Goal: Task Accomplishment & Management: Manage account settings

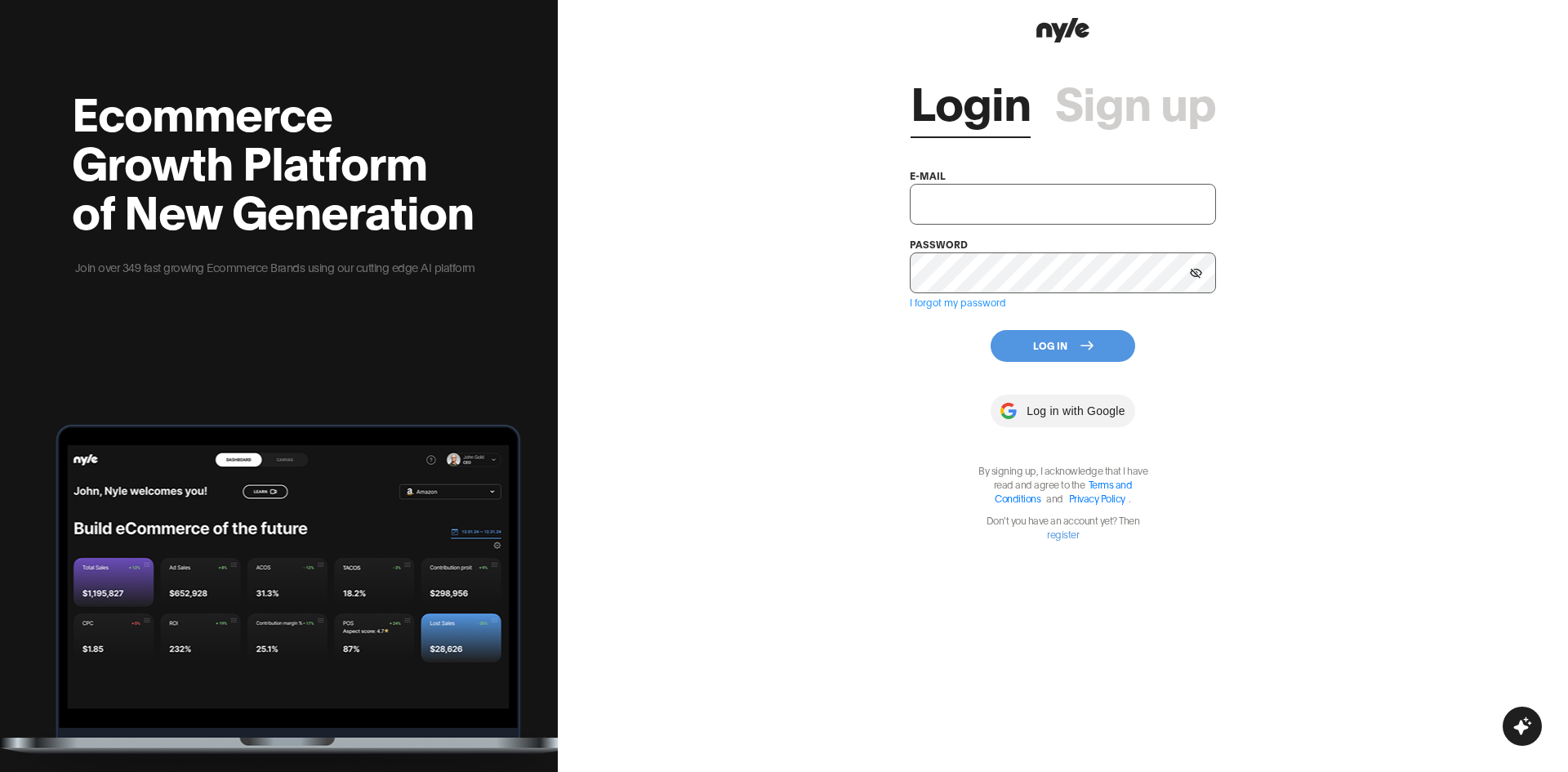
click at [1053, 209] on input "text" at bounding box center [1063, 204] width 306 height 41
click at [1051, 200] on input "text" at bounding box center [1063, 204] width 306 height 41
type input "apprevtest1@shopify.com"
click at [1195, 274] on icon at bounding box center [1196, 272] width 12 height 10
click at [1099, 342] on button "Log In" at bounding box center [1063, 346] width 145 height 32
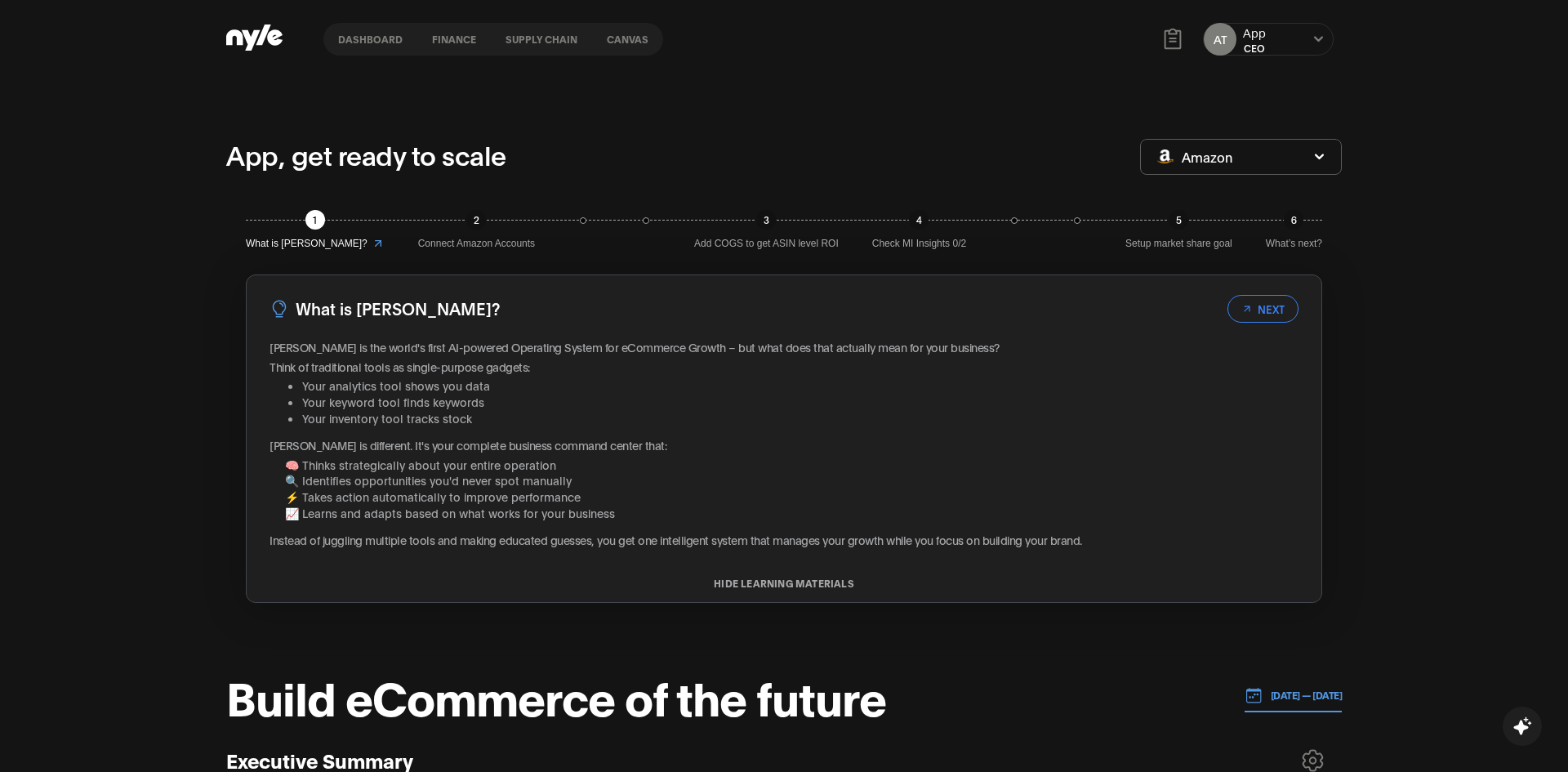
click at [1282, 158] on button "Amazon" at bounding box center [1241, 157] width 202 height 36
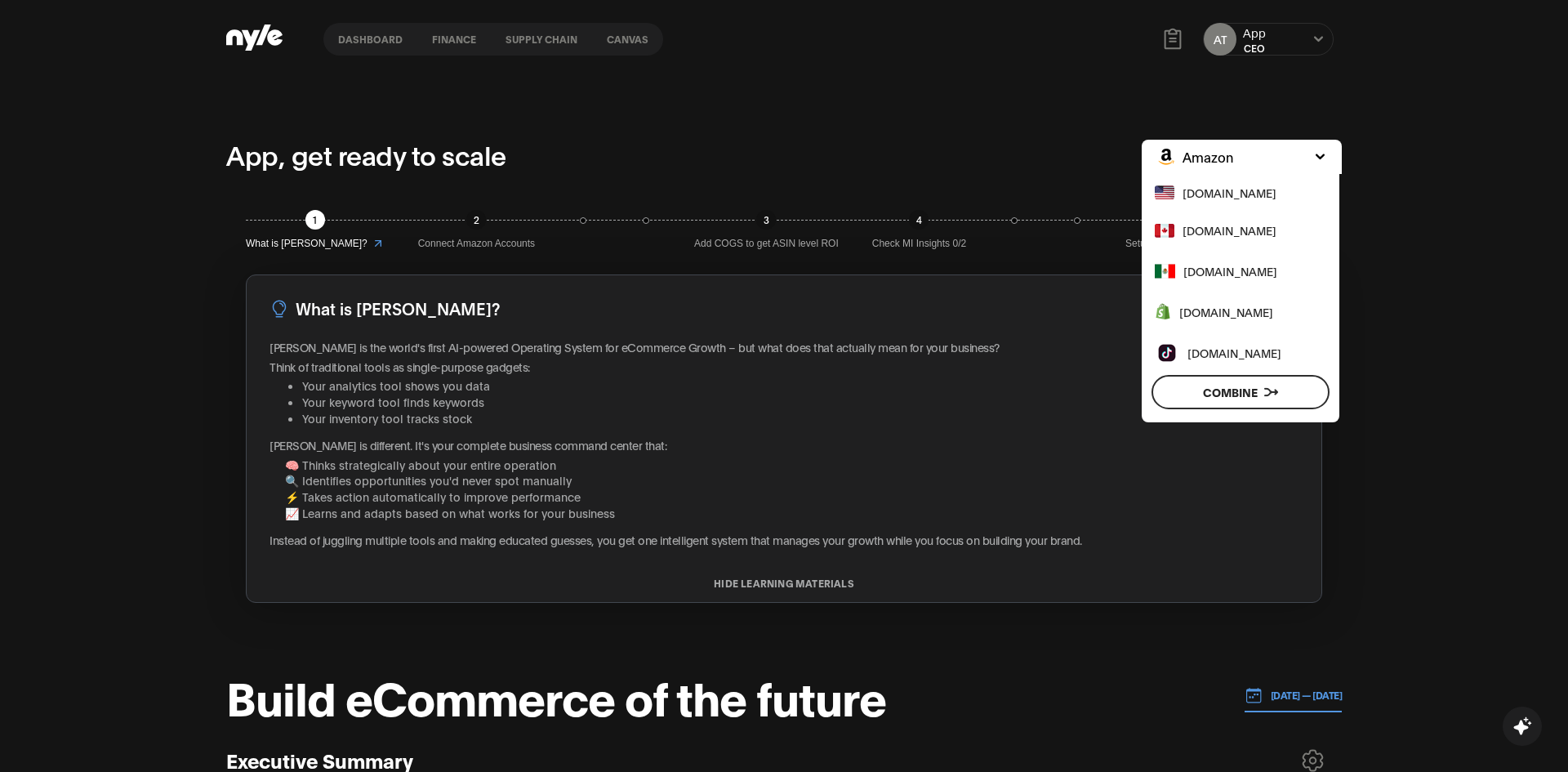
click at [1225, 316] on span "www.shopify.com" at bounding box center [1226, 313] width 94 height 18
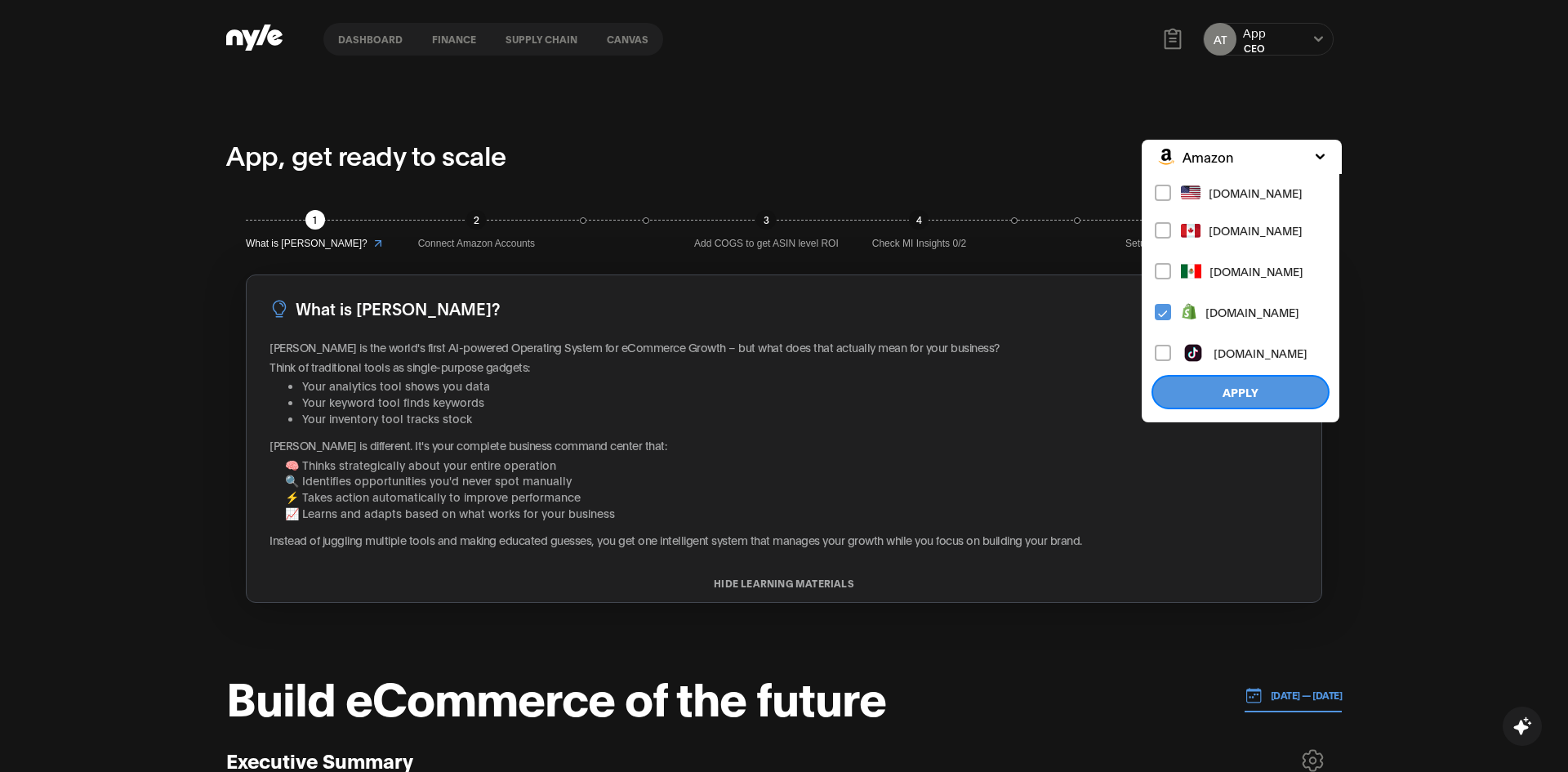
click at [1269, 384] on button "Apply" at bounding box center [1241, 392] width 178 height 34
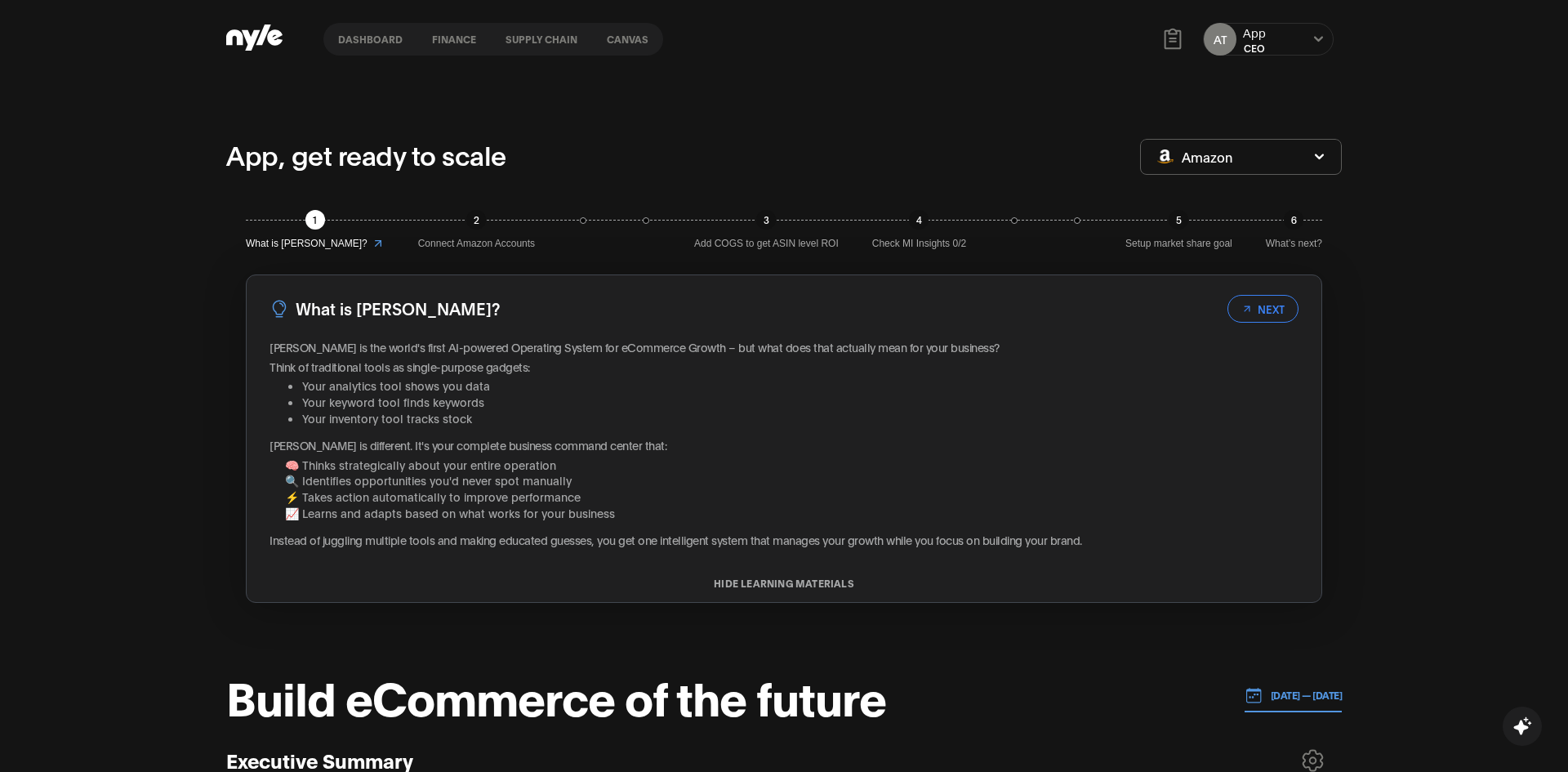
click at [1274, 160] on button "Amazon" at bounding box center [1241, 157] width 202 height 36
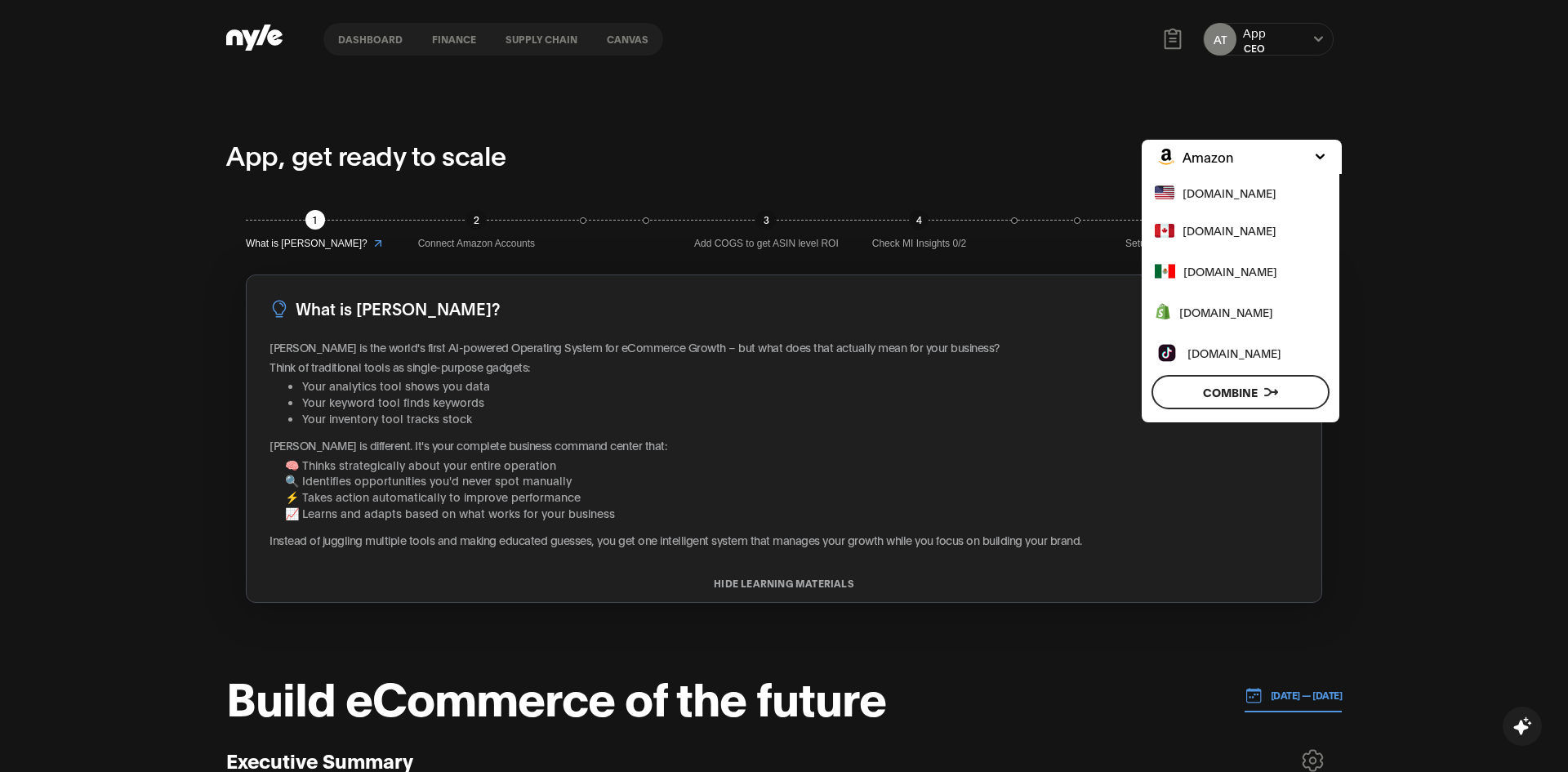
click at [1219, 306] on span "www.shopify.com" at bounding box center [1226, 313] width 94 height 18
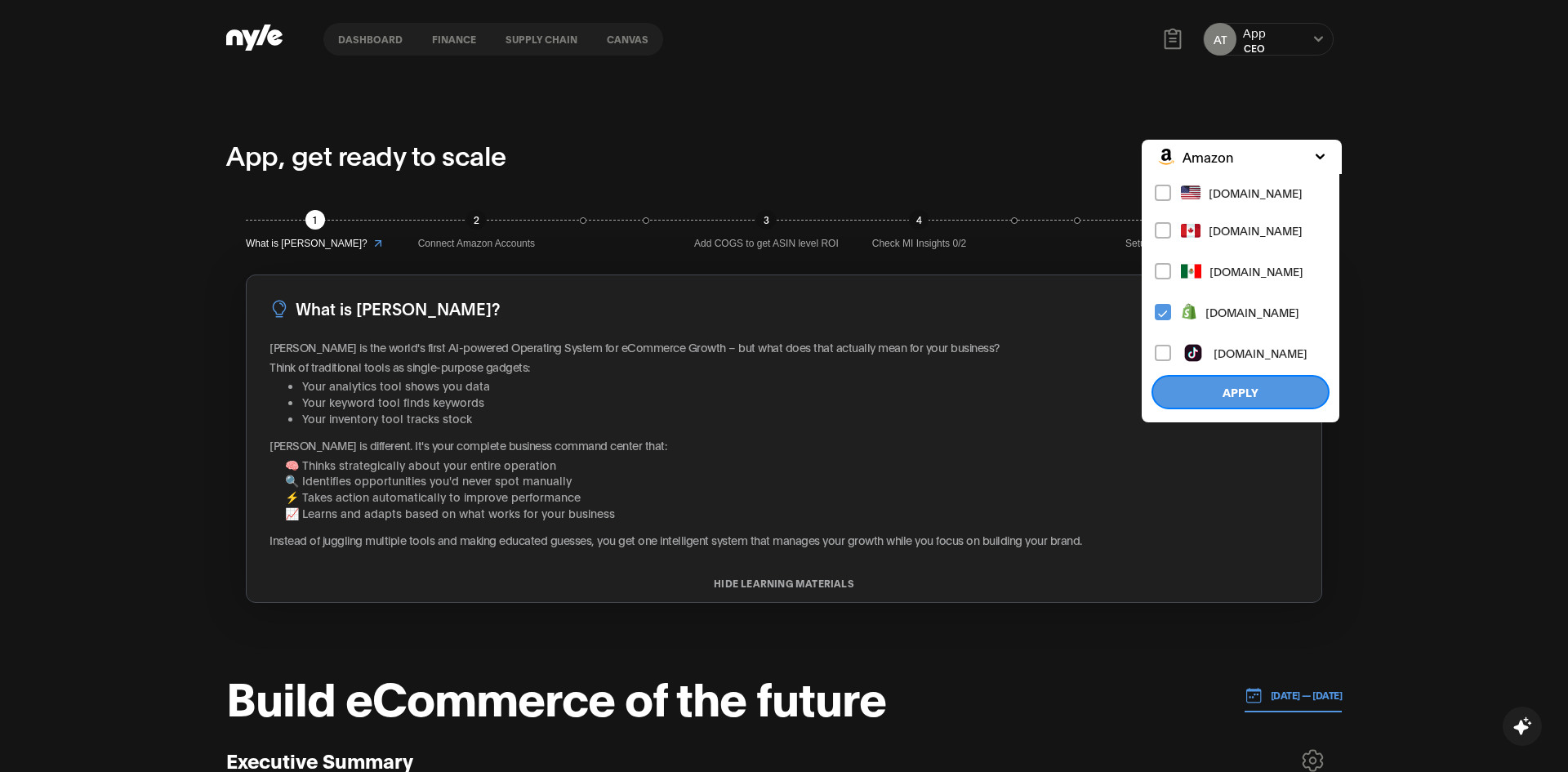
click at [1249, 401] on button "Apply" at bounding box center [1241, 392] width 178 height 34
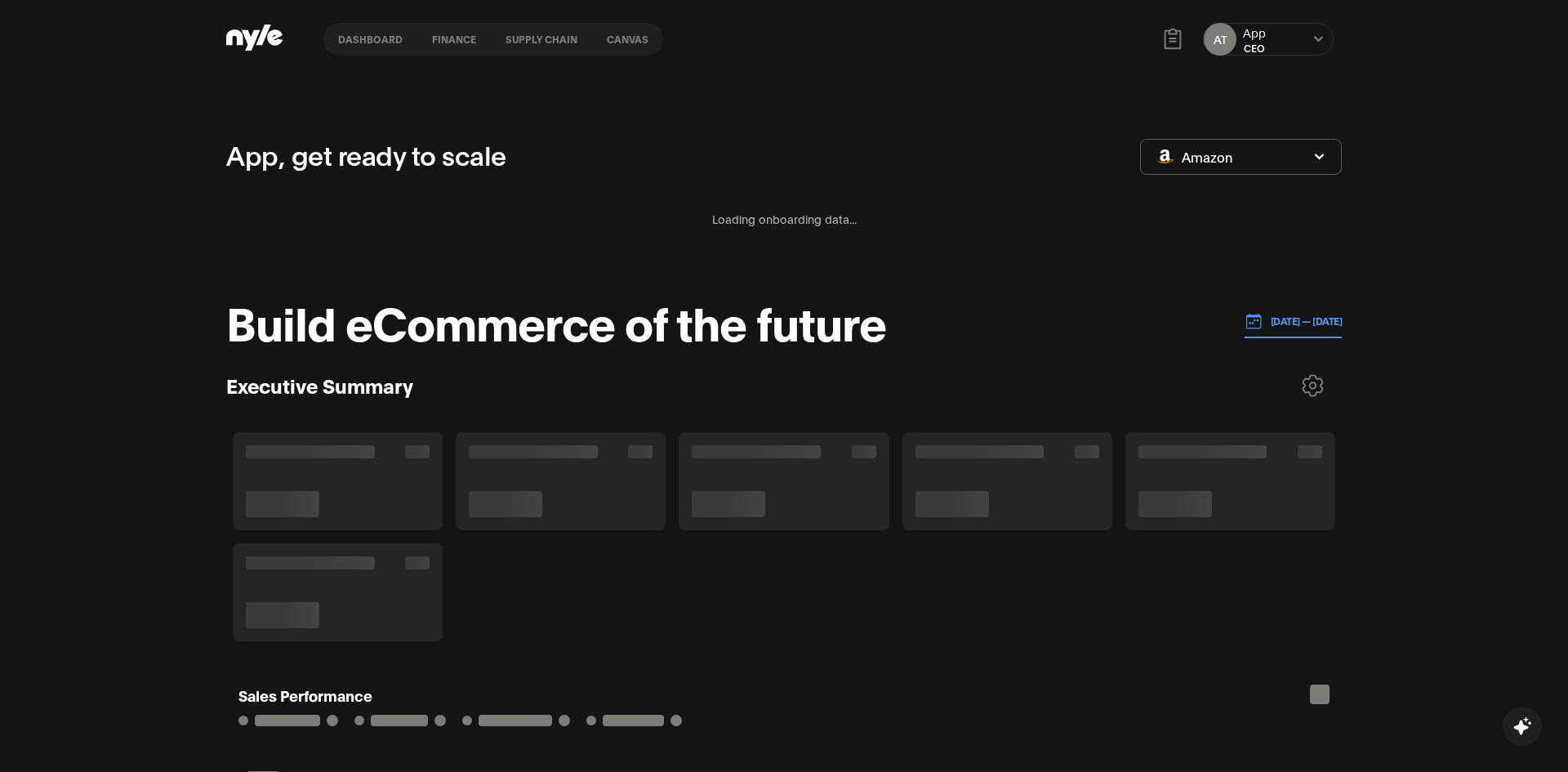
click at [1229, 166] on button "Amazon" at bounding box center [1241, 157] width 202 height 36
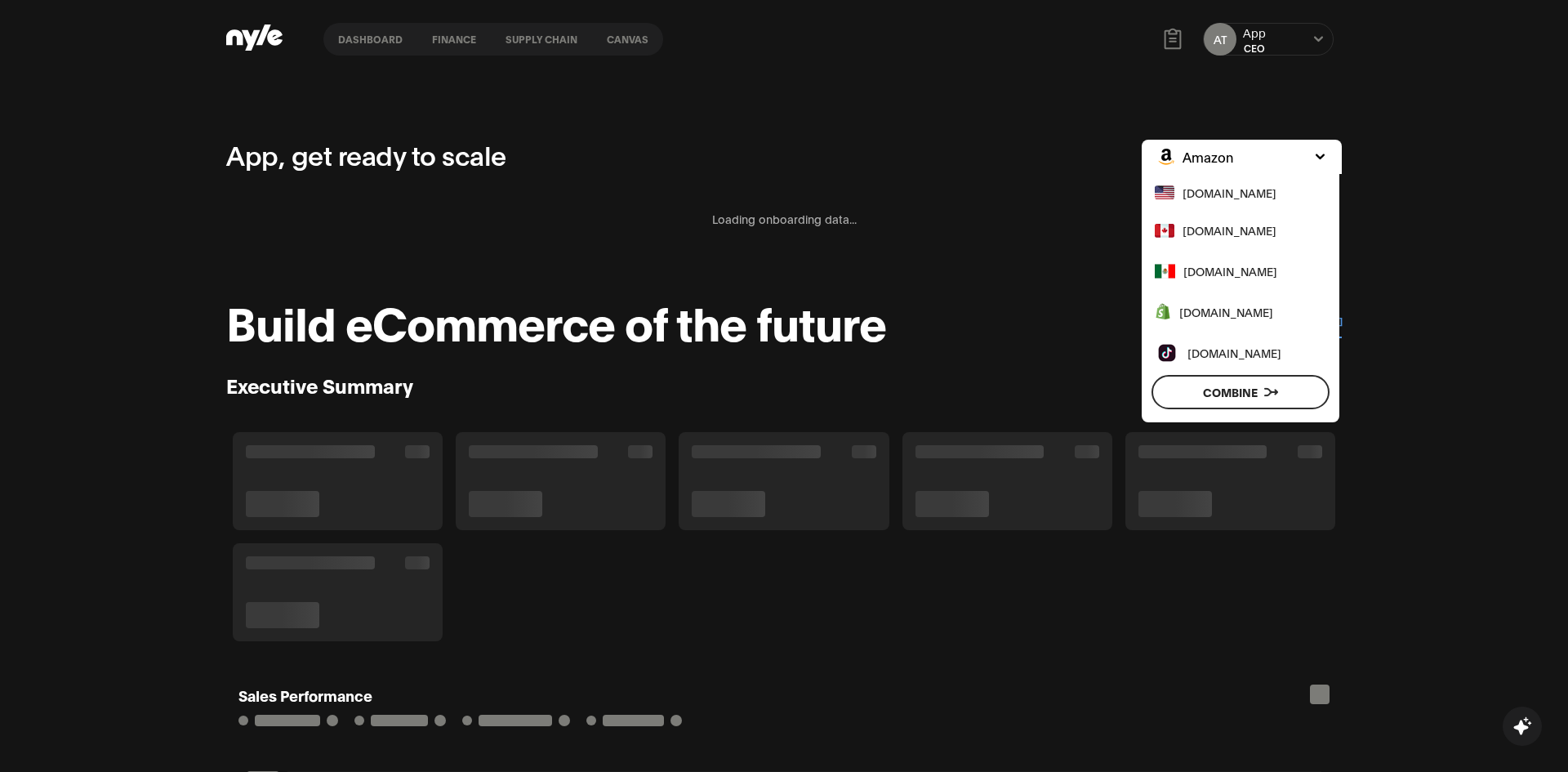
click at [1216, 308] on span "[DOMAIN_NAME]" at bounding box center [1226, 313] width 94 height 18
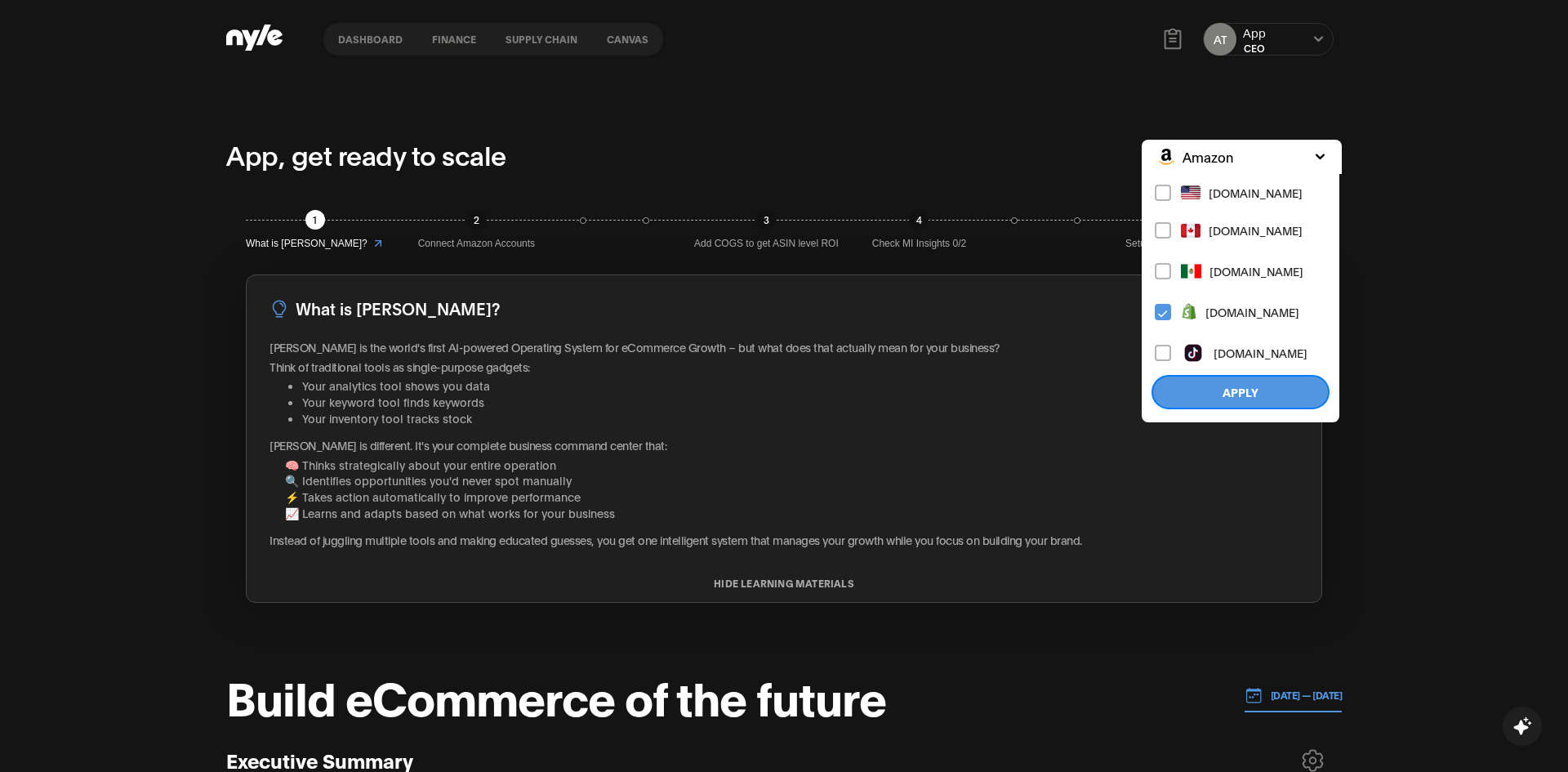
click at [1215, 392] on button "Apply" at bounding box center [1241, 392] width 178 height 34
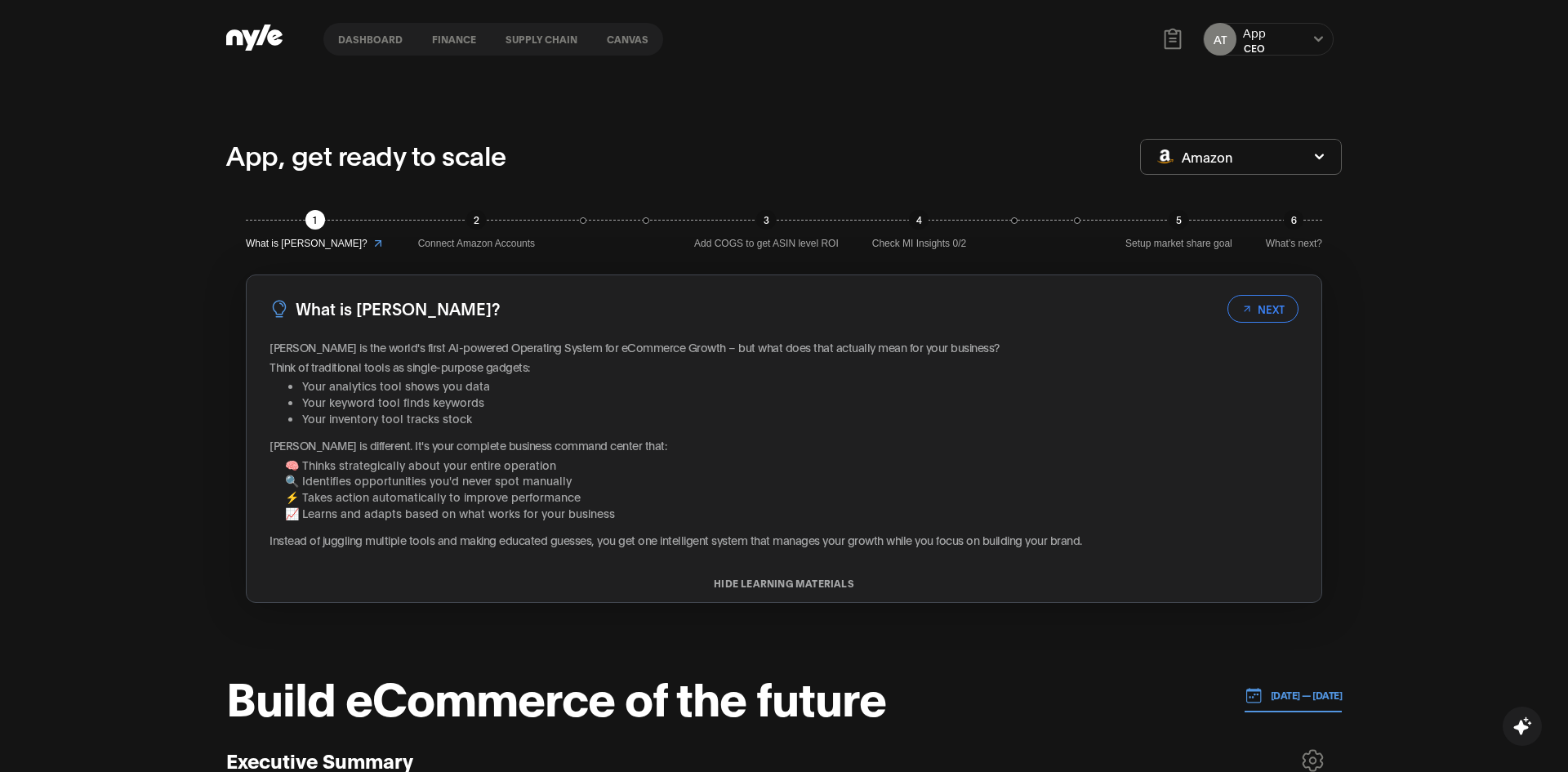
click at [1263, 36] on div "App" at bounding box center [1255, 33] width 23 height 17
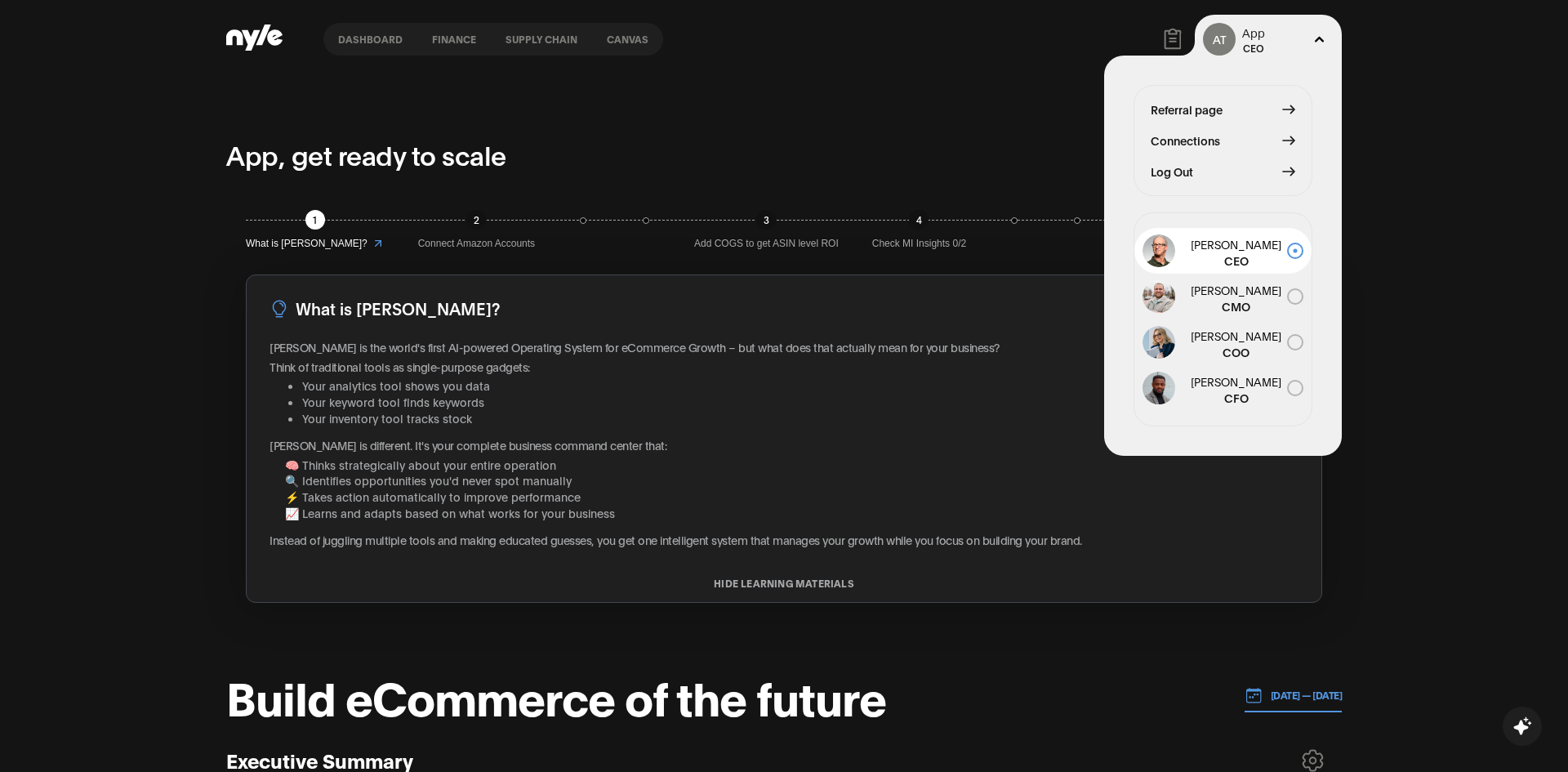
click at [1181, 139] on span "Connections" at bounding box center [1186, 141] width 70 height 18
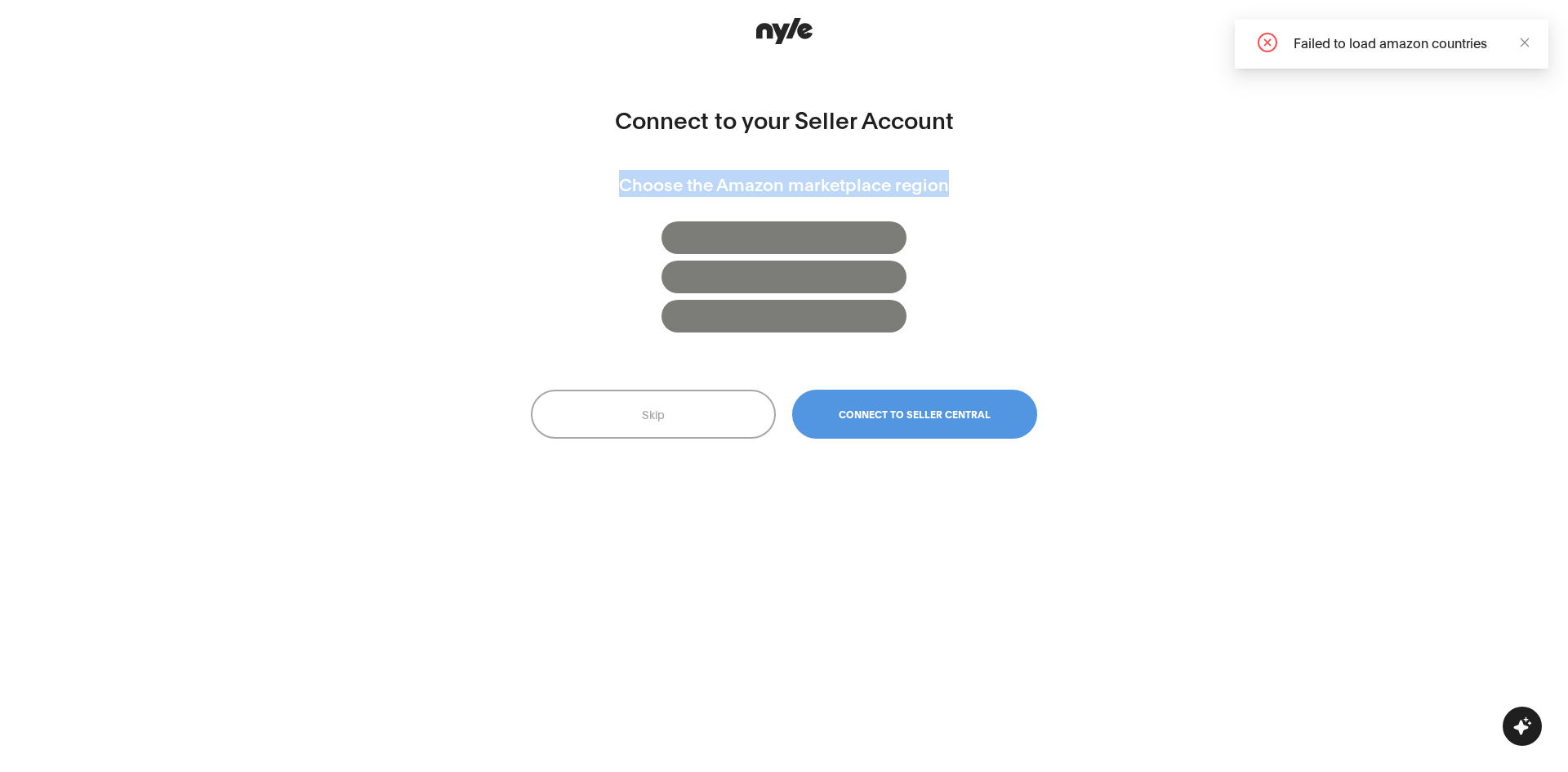
drag, startPoint x: 654, startPoint y: 181, endPoint x: 1065, endPoint y: 184, distance: 411.0
click at [1065, 184] on div "Connect to your Seller Account Choose the Amazon marketplace region Skip Connec…" at bounding box center [784, 386] width 1568 height 772
drag, startPoint x: 1491, startPoint y: 45, endPoint x: 1277, endPoint y: 54, distance: 214.2
click at [1277, 54] on div "Failed to load amazon countries" at bounding box center [1392, 43] width 313 height 49
click at [688, 432] on button "Skip" at bounding box center [652, 414] width 245 height 49
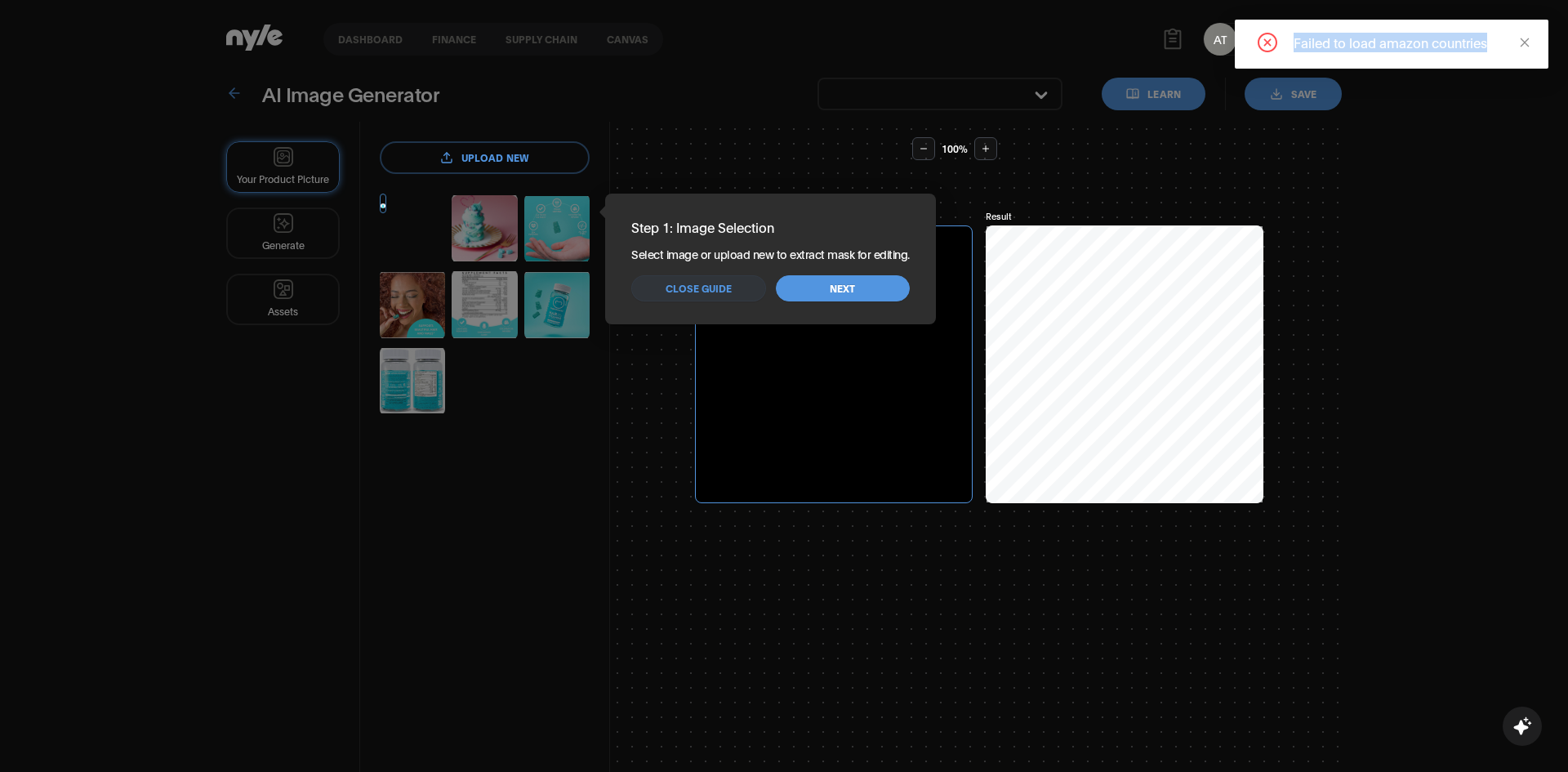
click at [806, 289] on button "Next" at bounding box center [843, 288] width 134 height 27
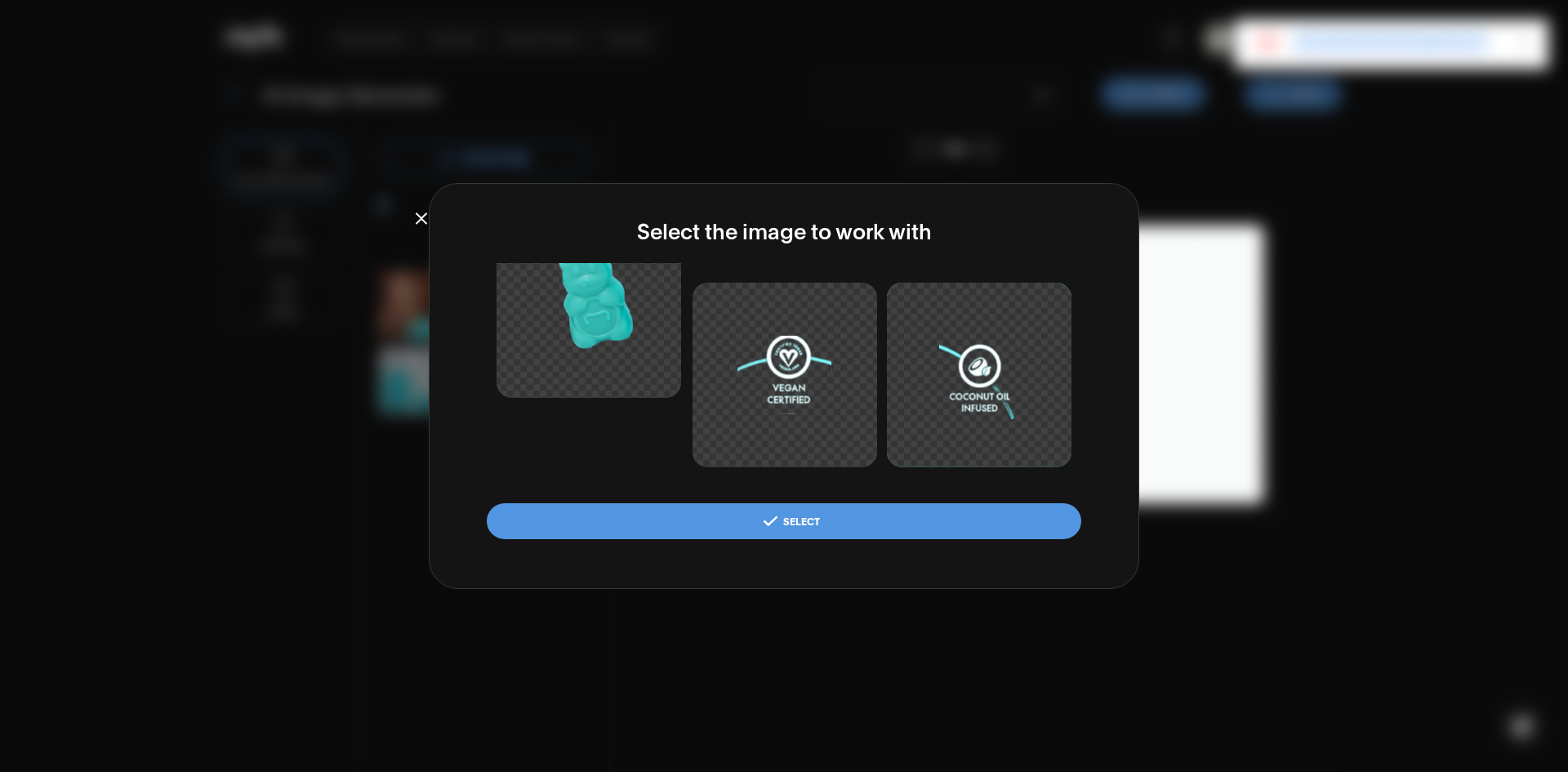
click at [861, 516] on button "Select" at bounding box center [784, 521] width 595 height 36
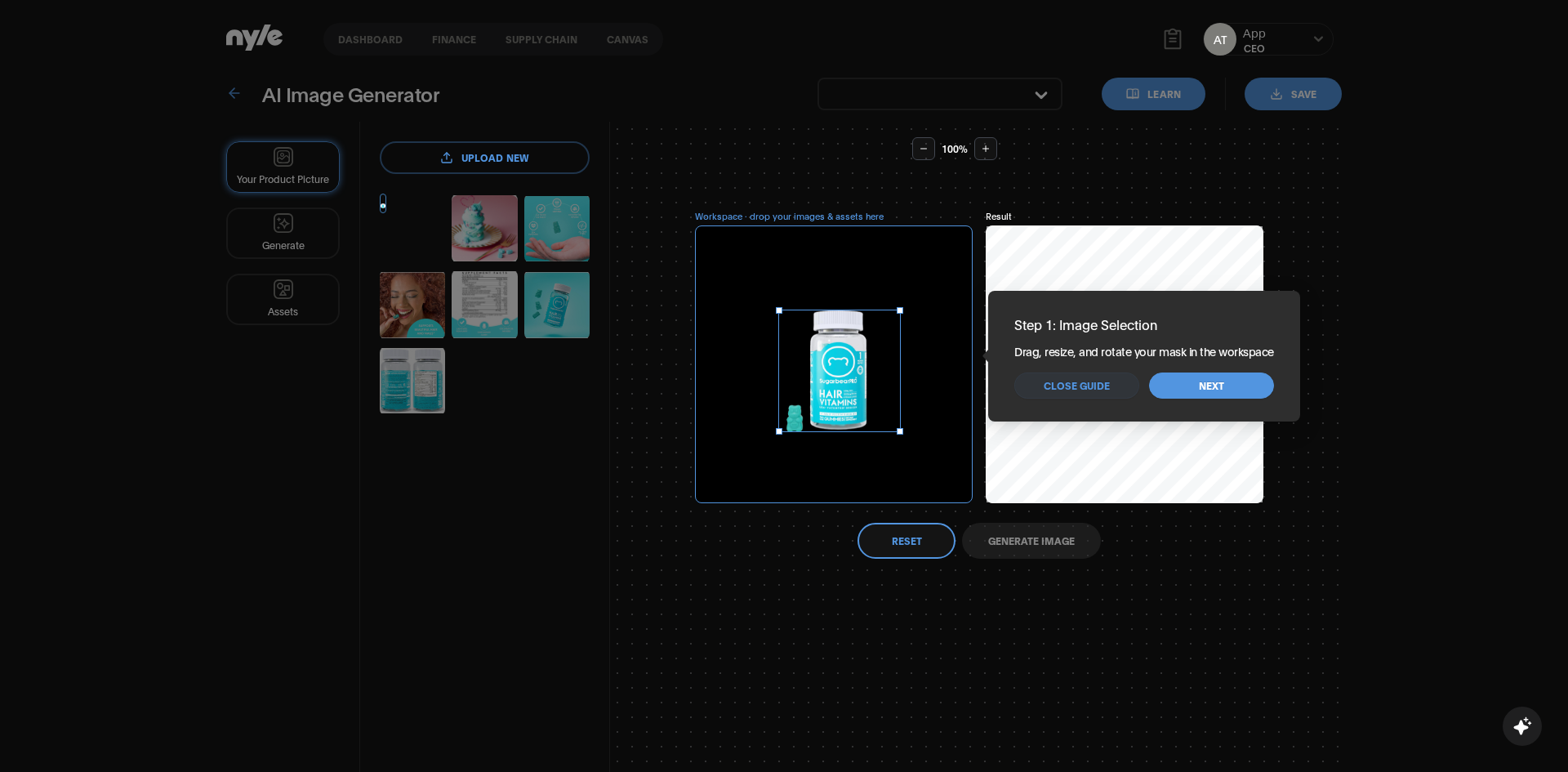
click at [1199, 387] on span "Next" at bounding box center [1212, 386] width 26 height 16
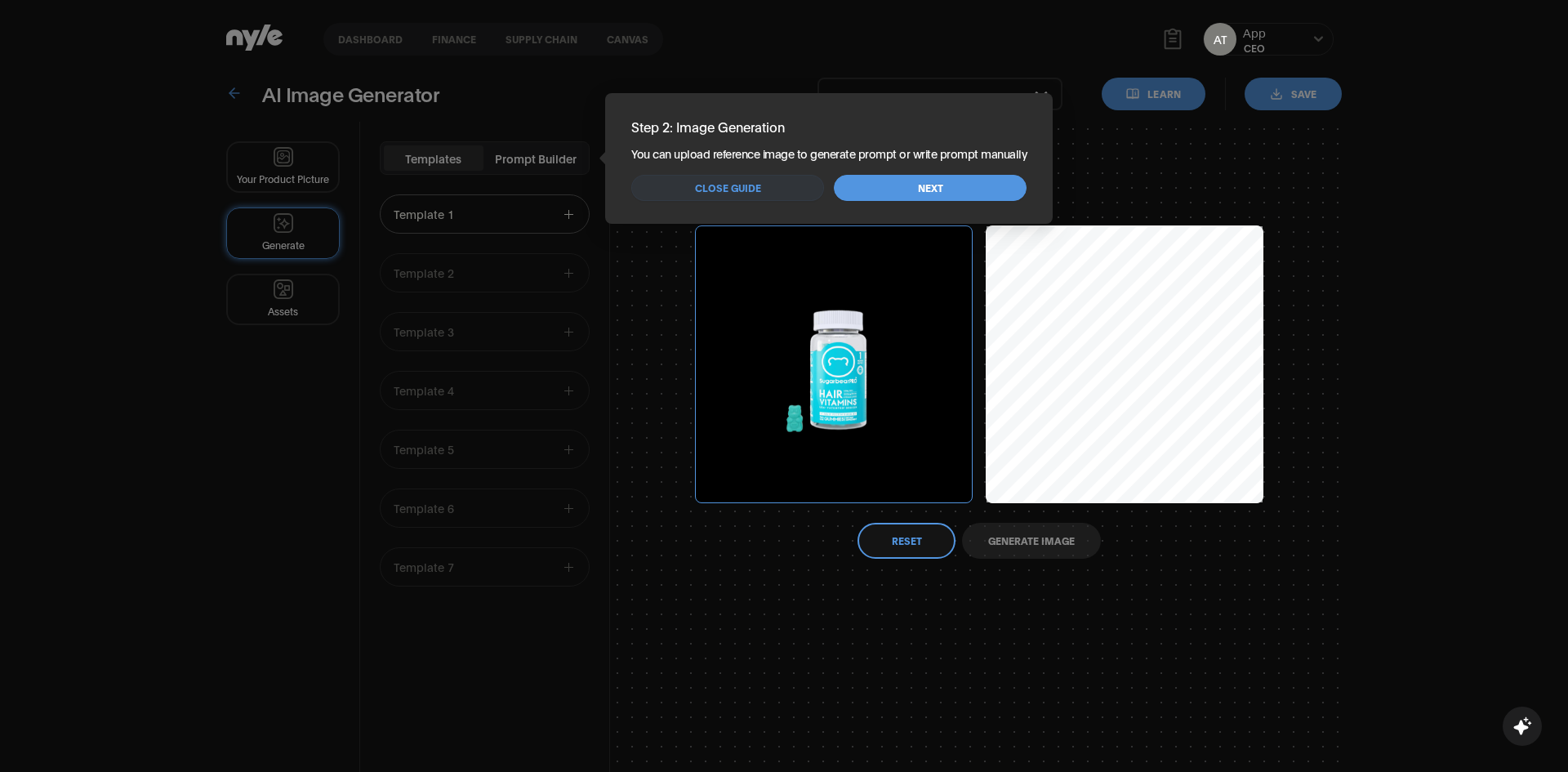
click at [936, 183] on button "Next" at bounding box center [930, 188] width 192 height 27
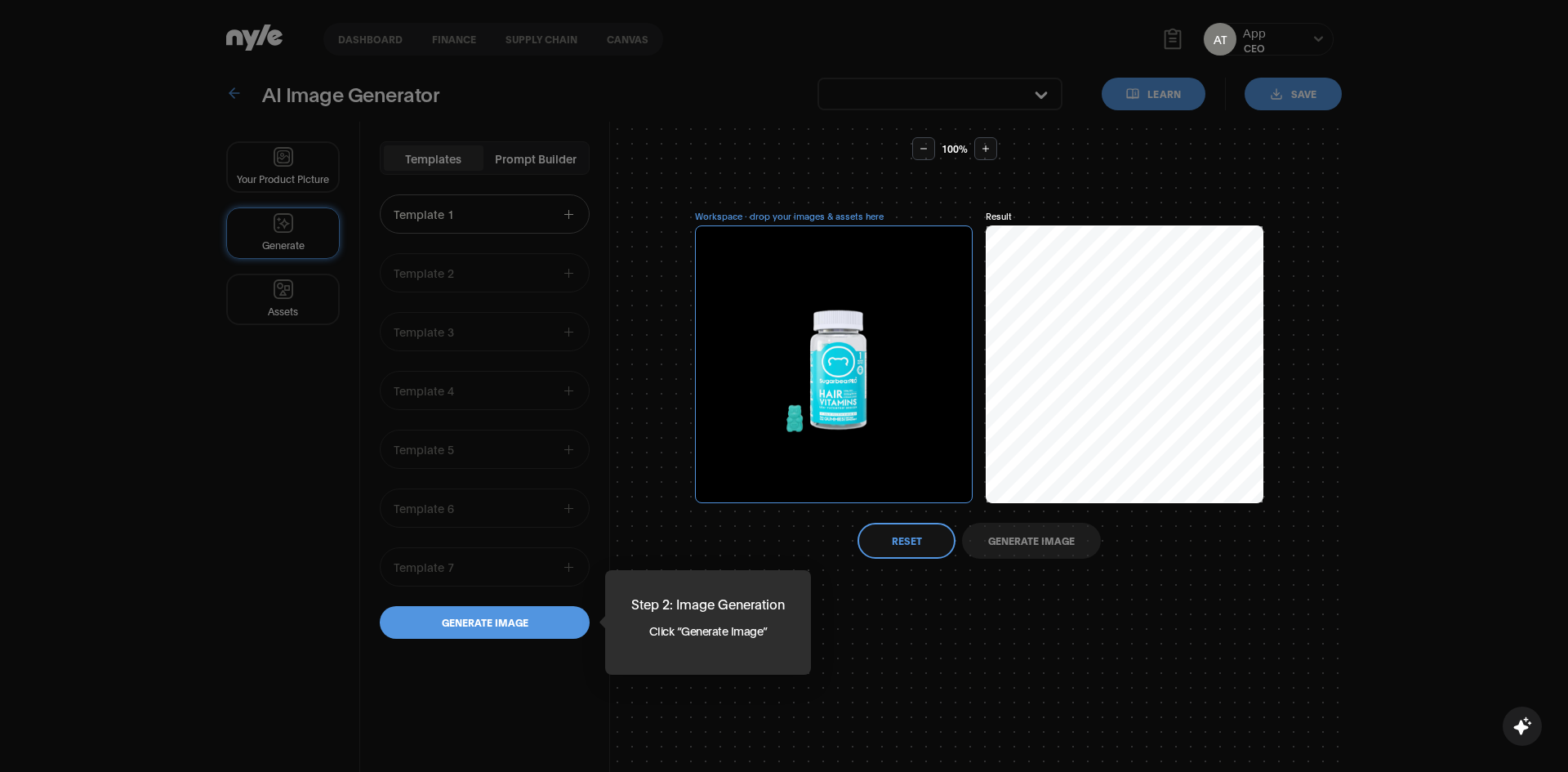
click at [523, 638] on button "Generate image" at bounding box center [484, 623] width 210 height 33
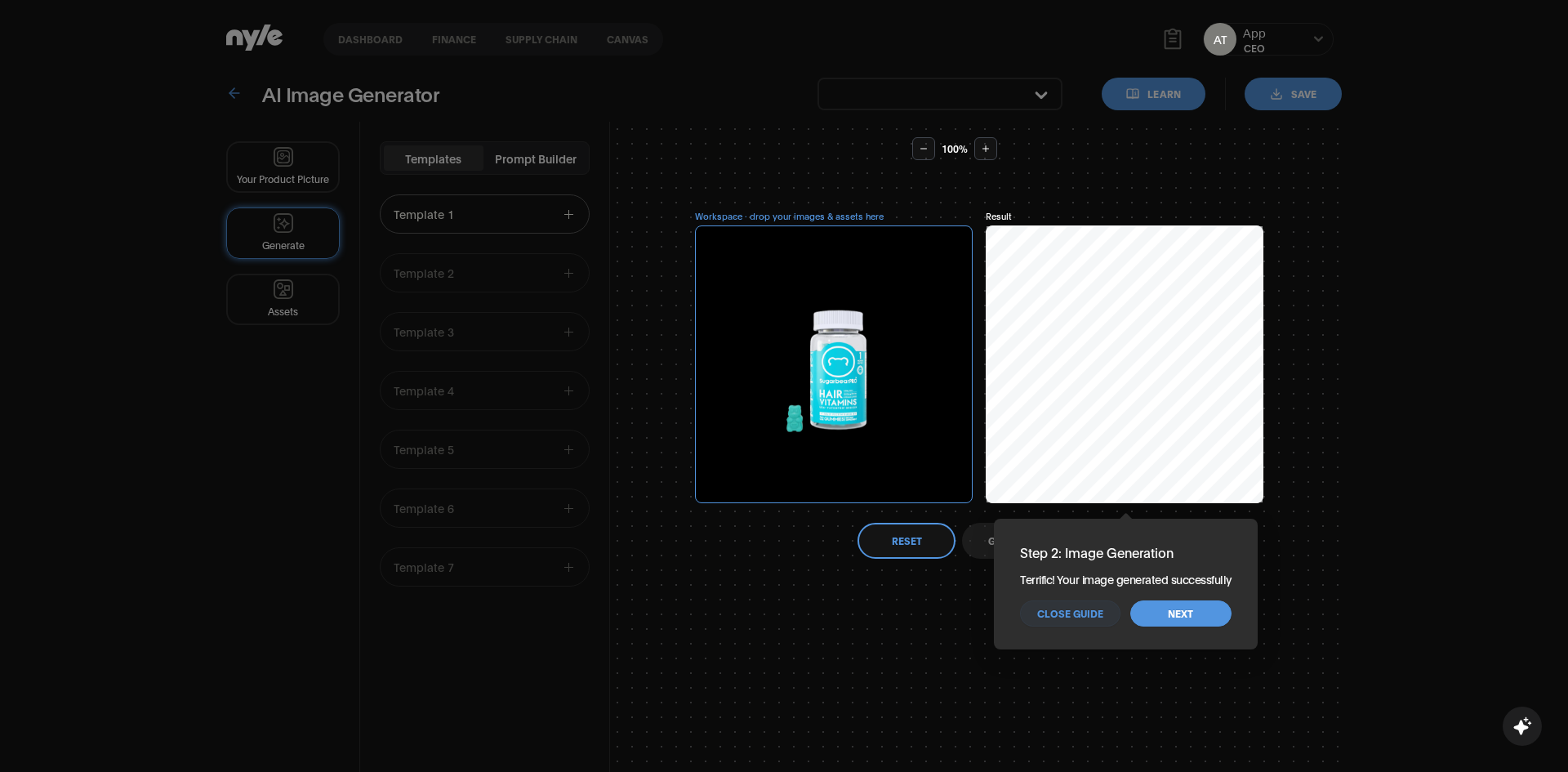
click at [1187, 620] on span "Next" at bounding box center [1181, 613] width 26 height 16
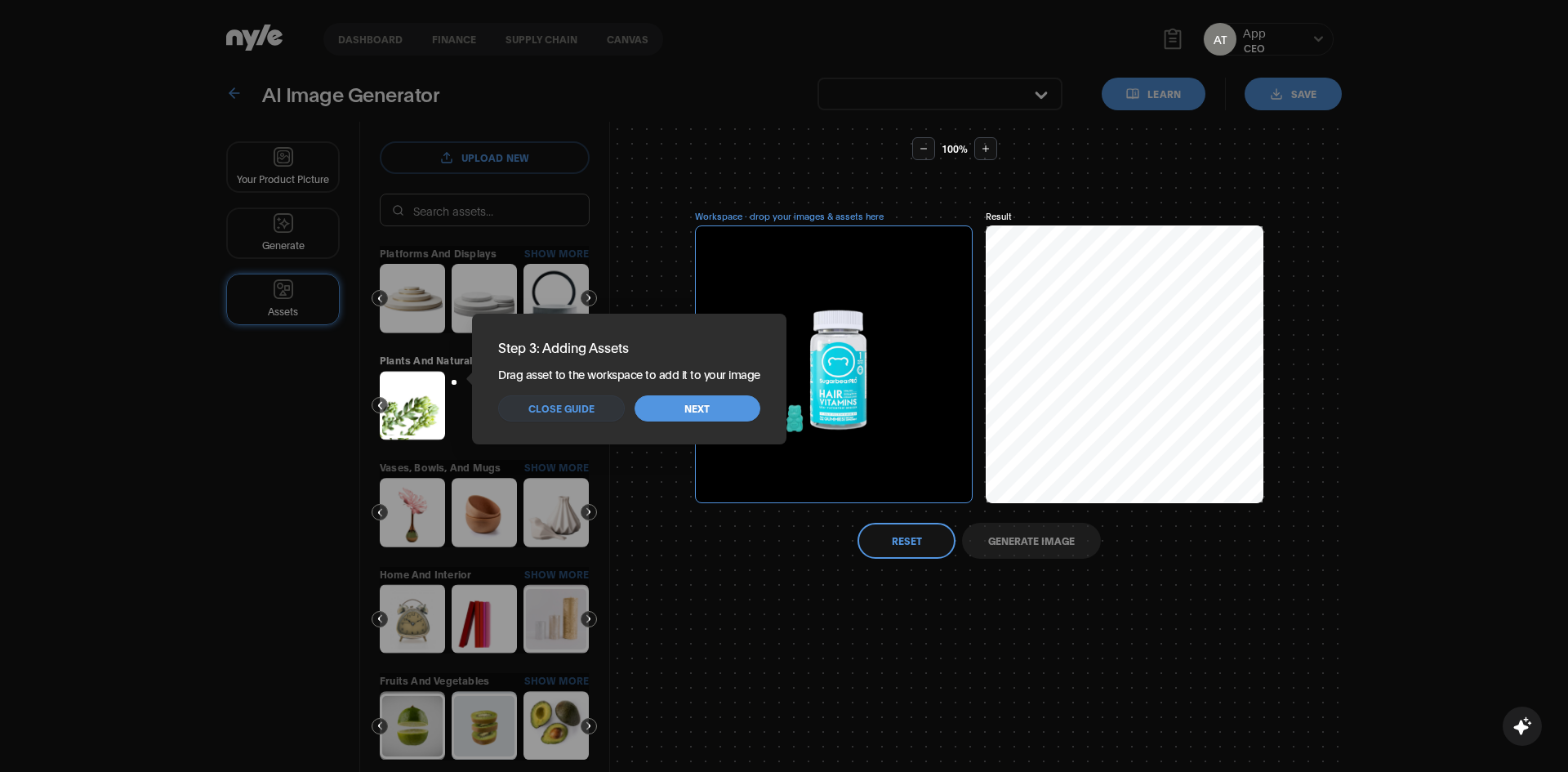
click at [676, 395] on button "Next" at bounding box center [697, 408] width 126 height 27
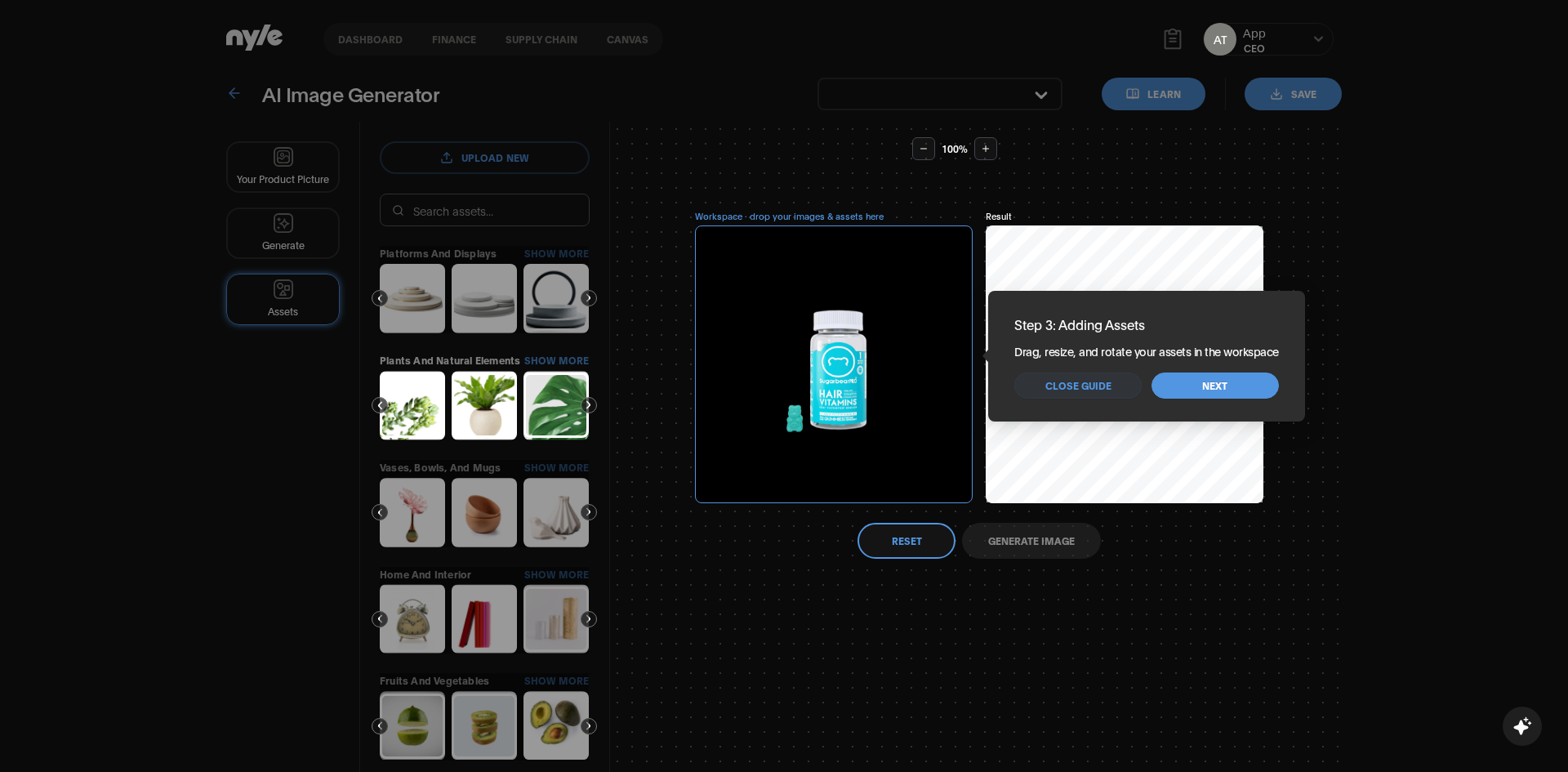
click at [1202, 385] on span "Next" at bounding box center [1215, 386] width 26 height 16
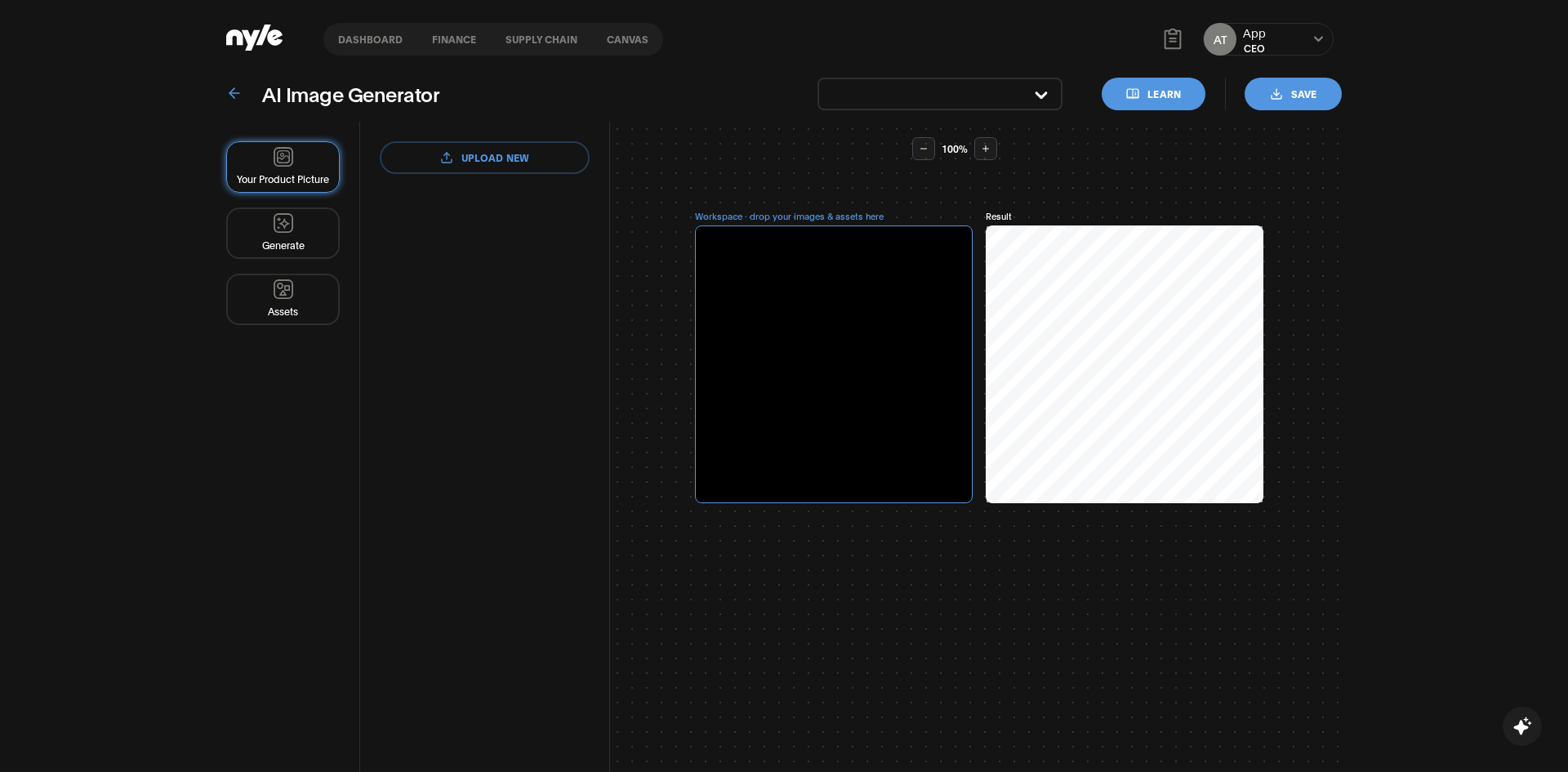
click at [1277, 36] on div "AT App CEO" at bounding box center [1268, 39] width 131 height 33
click at [1305, 41] on div "AT App CEO" at bounding box center [1268, 39] width 131 height 33
click at [1347, 47] on header "Dashboard finance Supply chain Canvas AT App CEO" at bounding box center [784, 39] width 1568 height 79
click at [353, 35] on button "Dashboard" at bounding box center [370, 39] width 94 height 11
click at [358, 42] on button "Dashboard" at bounding box center [370, 39] width 94 height 11
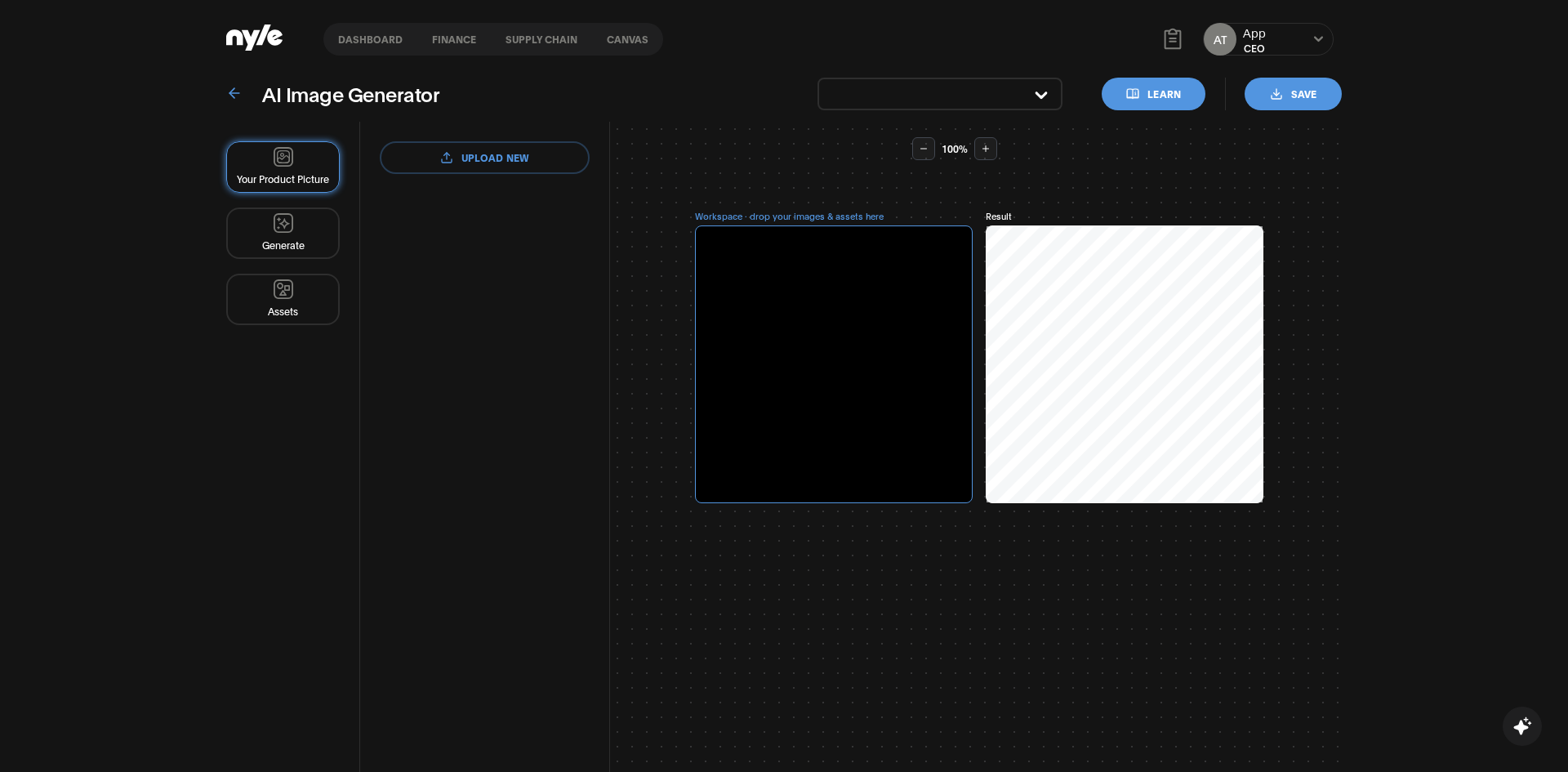
drag, startPoint x: 936, startPoint y: 114, endPoint x: 932, endPoint y: 103, distance: 11.7
click at [935, 113] on div "AI Image Generator Learn Save Your Product Picture Generate Assets upload new r…" at bounding box center [784, 464] width 1116 height 773
click at [932, 103] on button "button" at bounding box center [939, 94] width 245 height 33
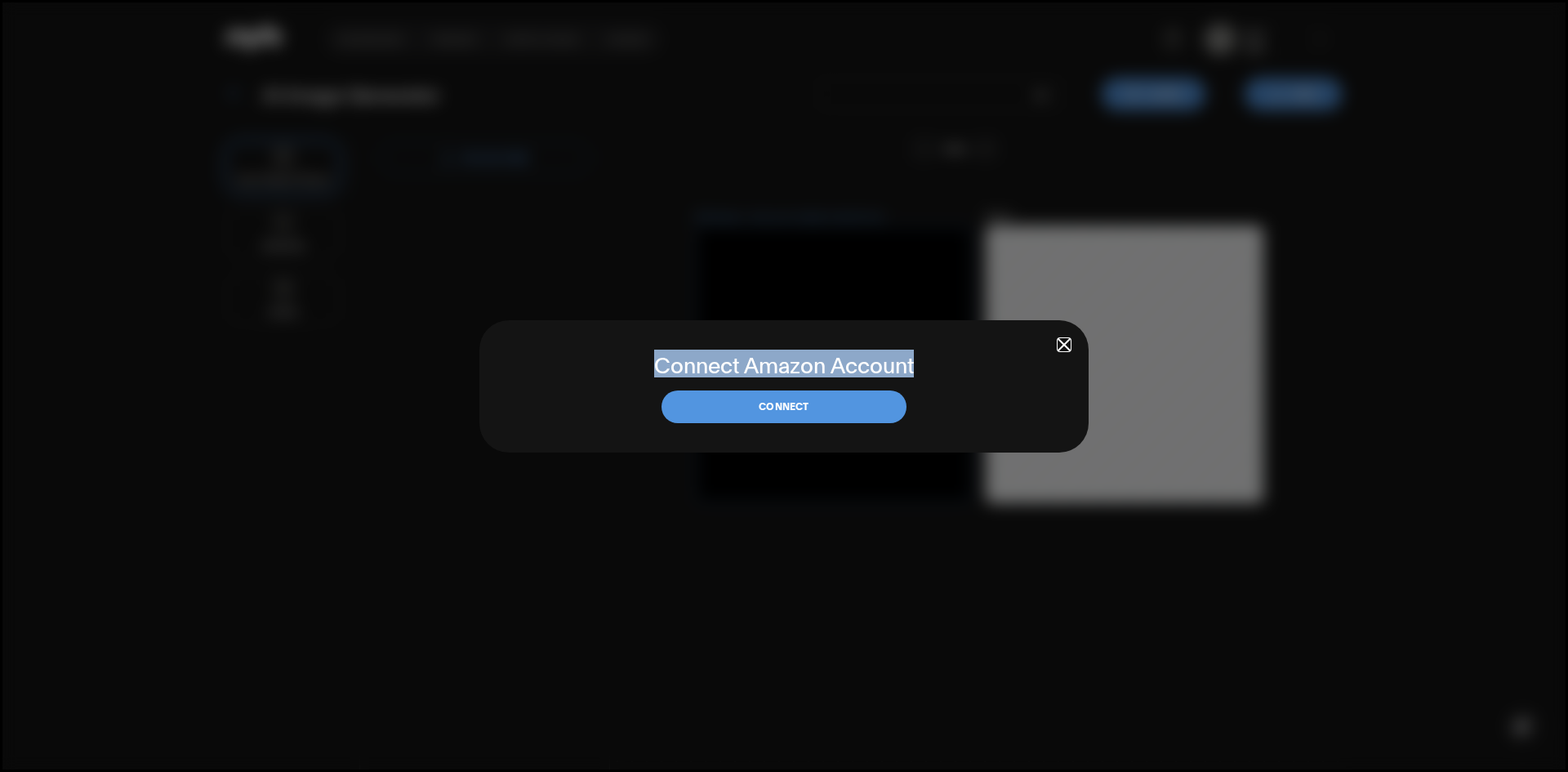
drag, startPoint x: 940, startPoint y: 362, endPoint x: 590, endPoint y: 370, distance: 350.1
click at [590, 370] on h2 "Connect Amazon Account" at bounding box center [784, 363] width 495 height 28
click at [1061, 342] on span "button" at bounding box center [1064, 345] width 11 height 11
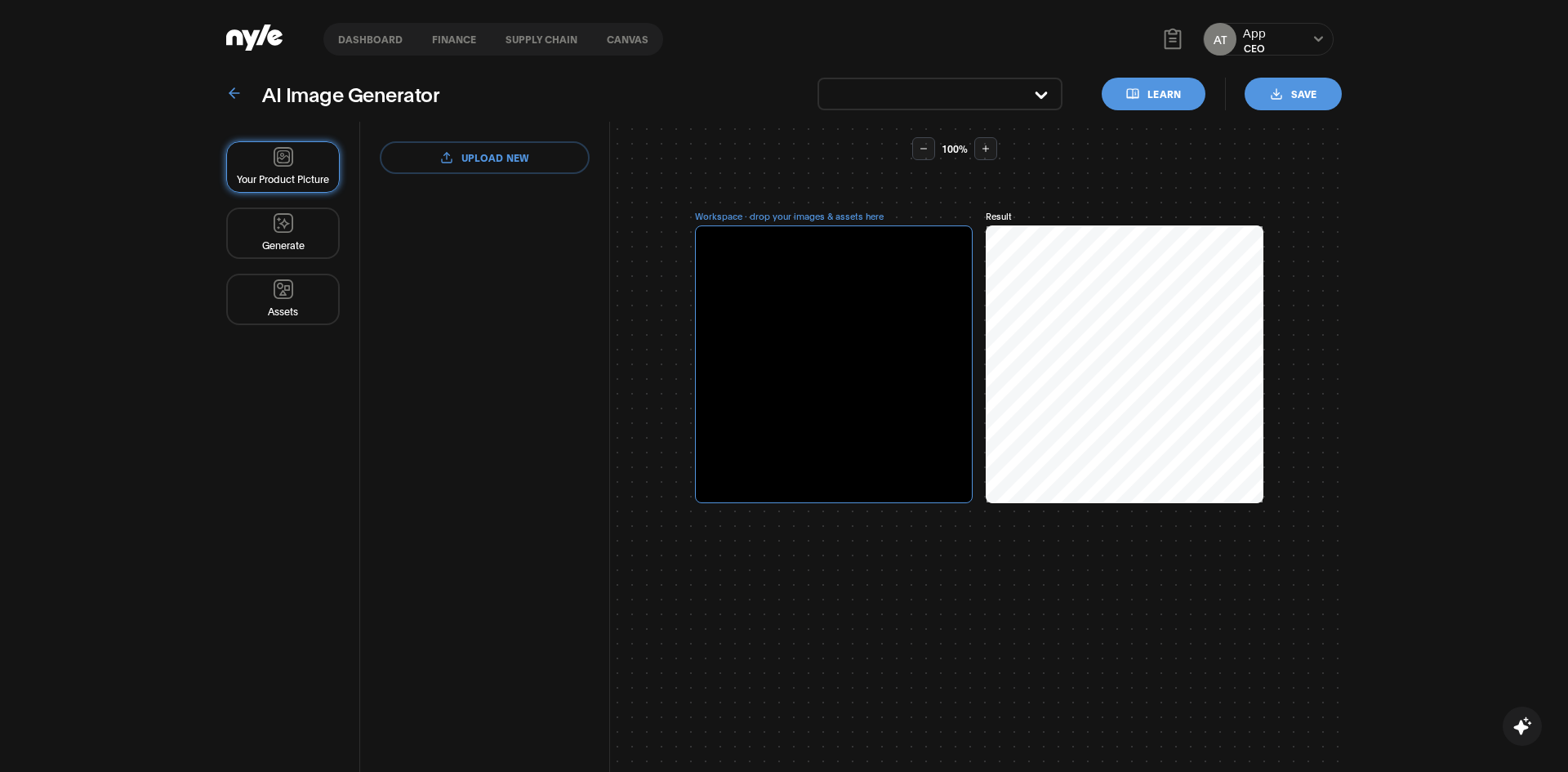
click at [291, 34] on div "Dashboard finance Supply chain Canvas AT App CEO" at bounding box center [784, 39] width 1116 height 79
click at [250, 35] on icon at bounding box center [255, 38] width 57 height 27
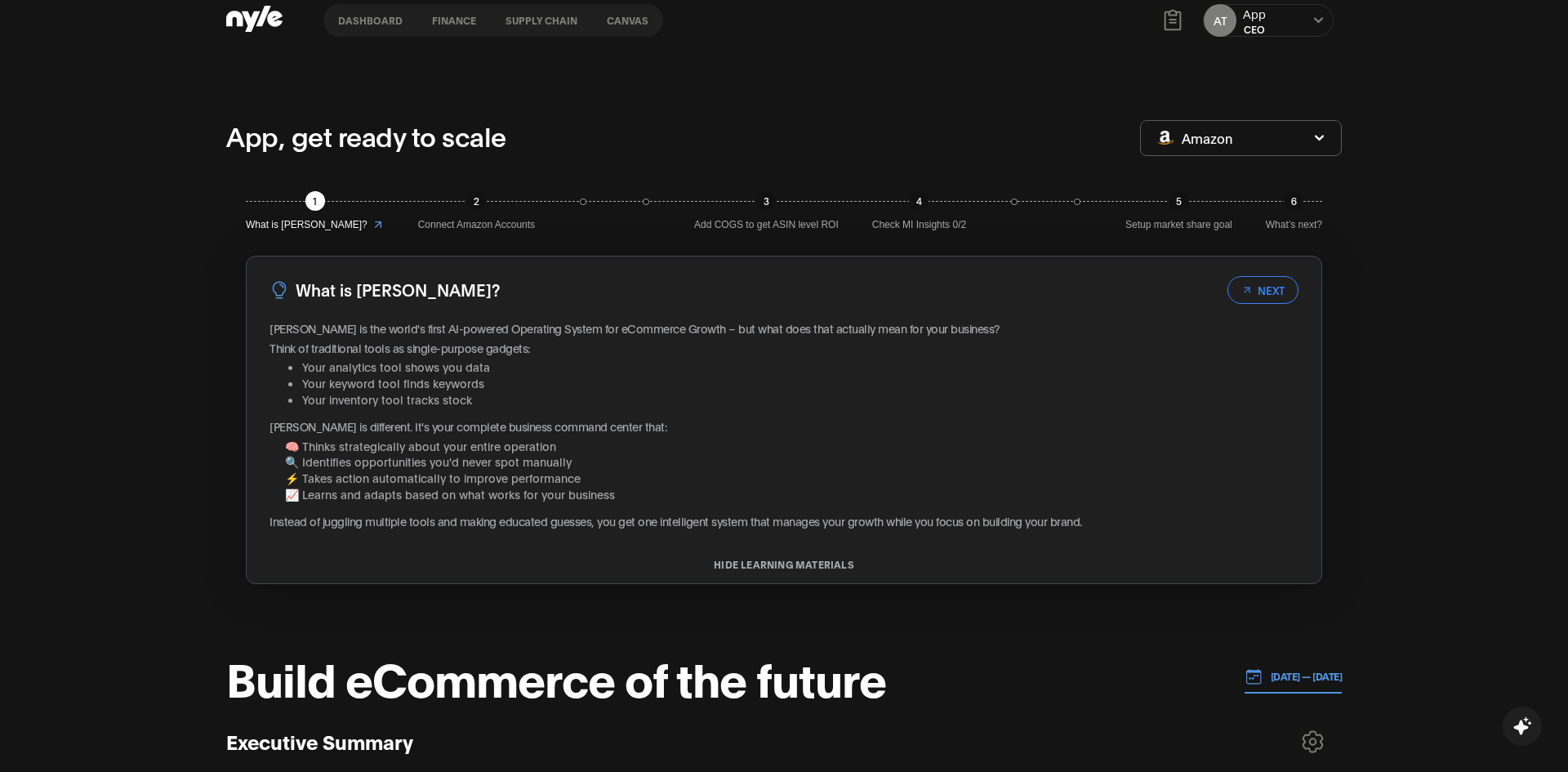
scroll to position [26, 0]
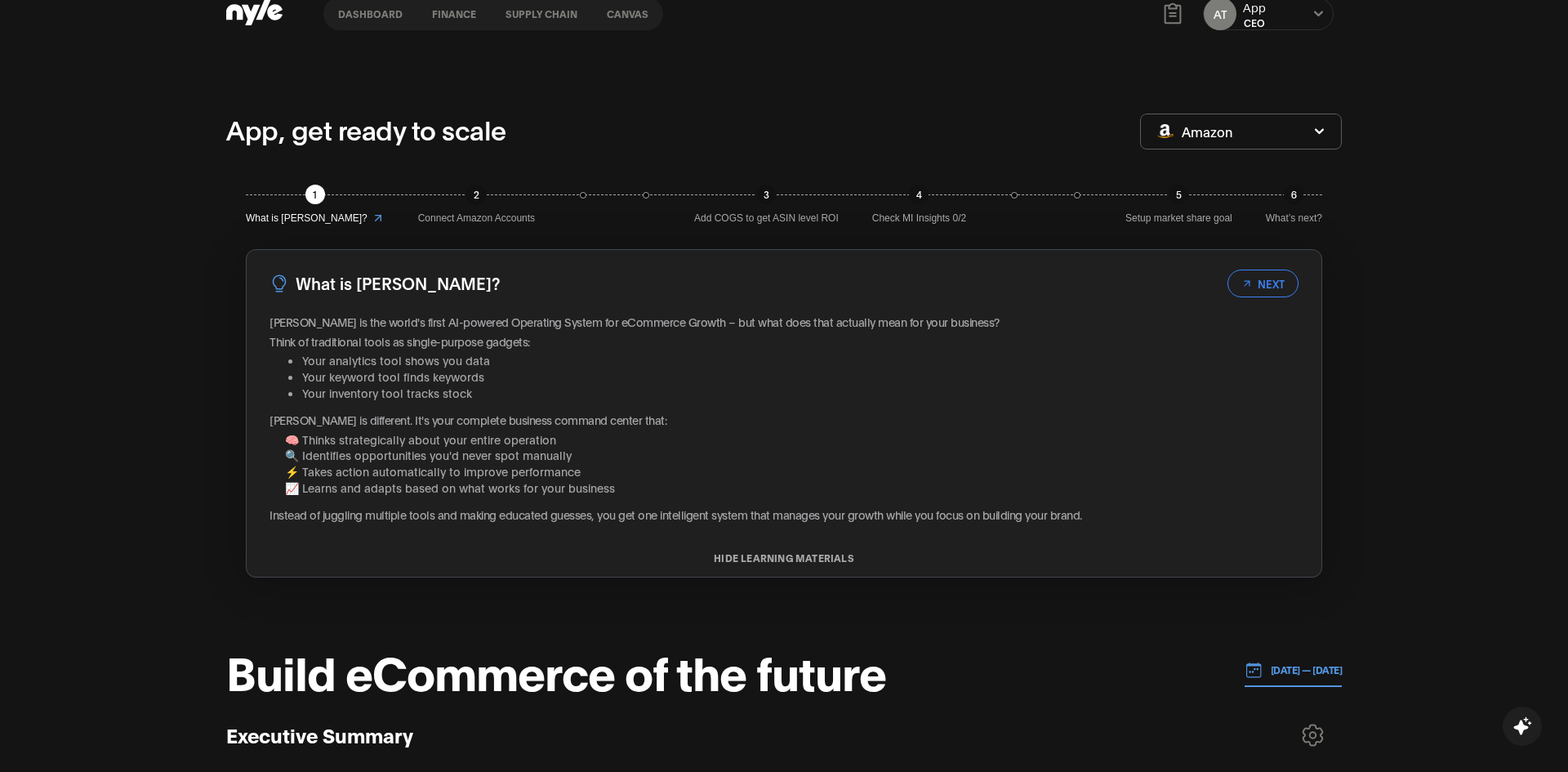
click at [1260, 292] on button "NEXT" at bounding box center [1264, 283] width 71 height 28
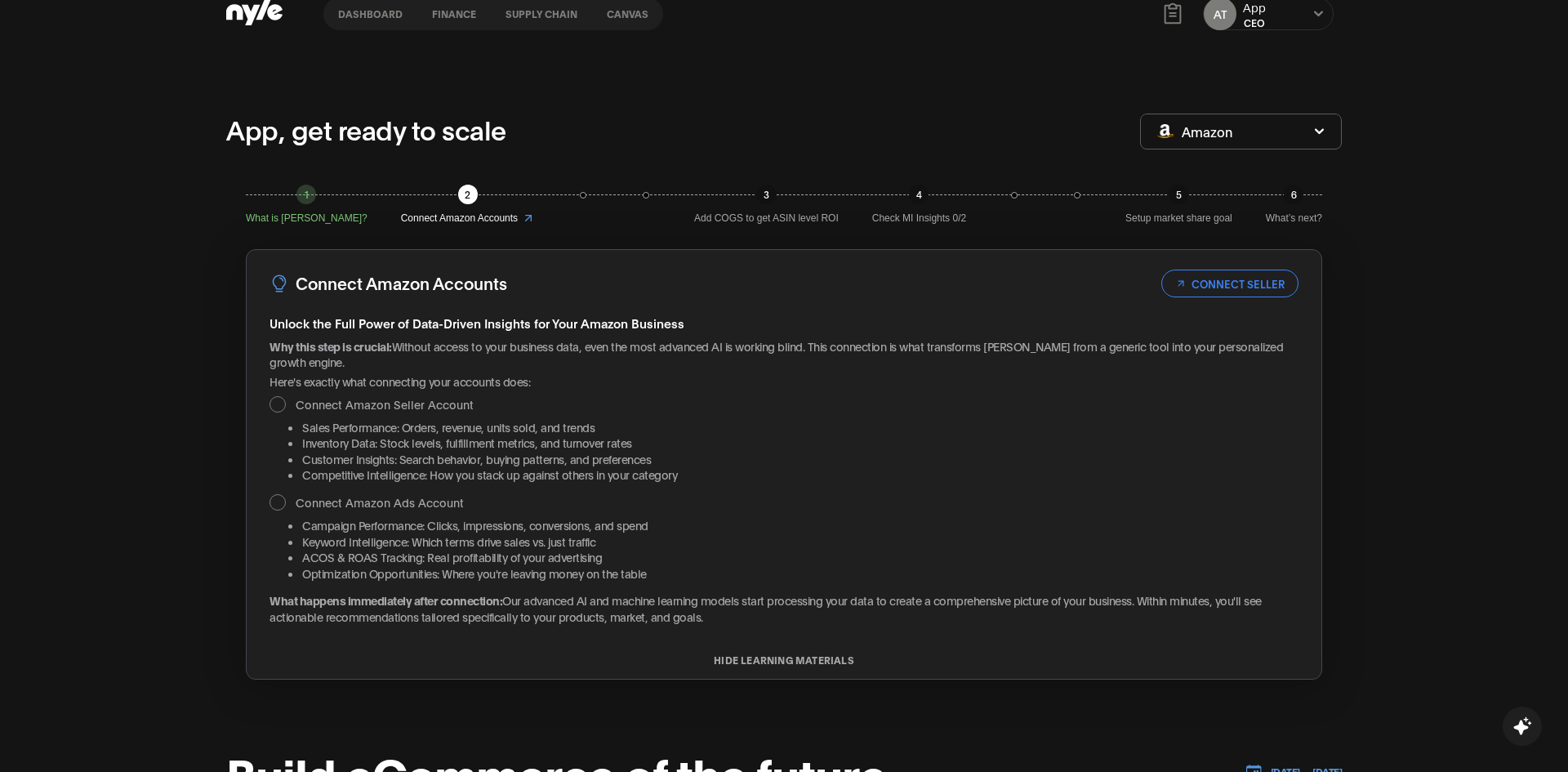
click at [1260, 292] on button "CONNECT SELLER" at bounding box center [1230, 283] width 137 height 28
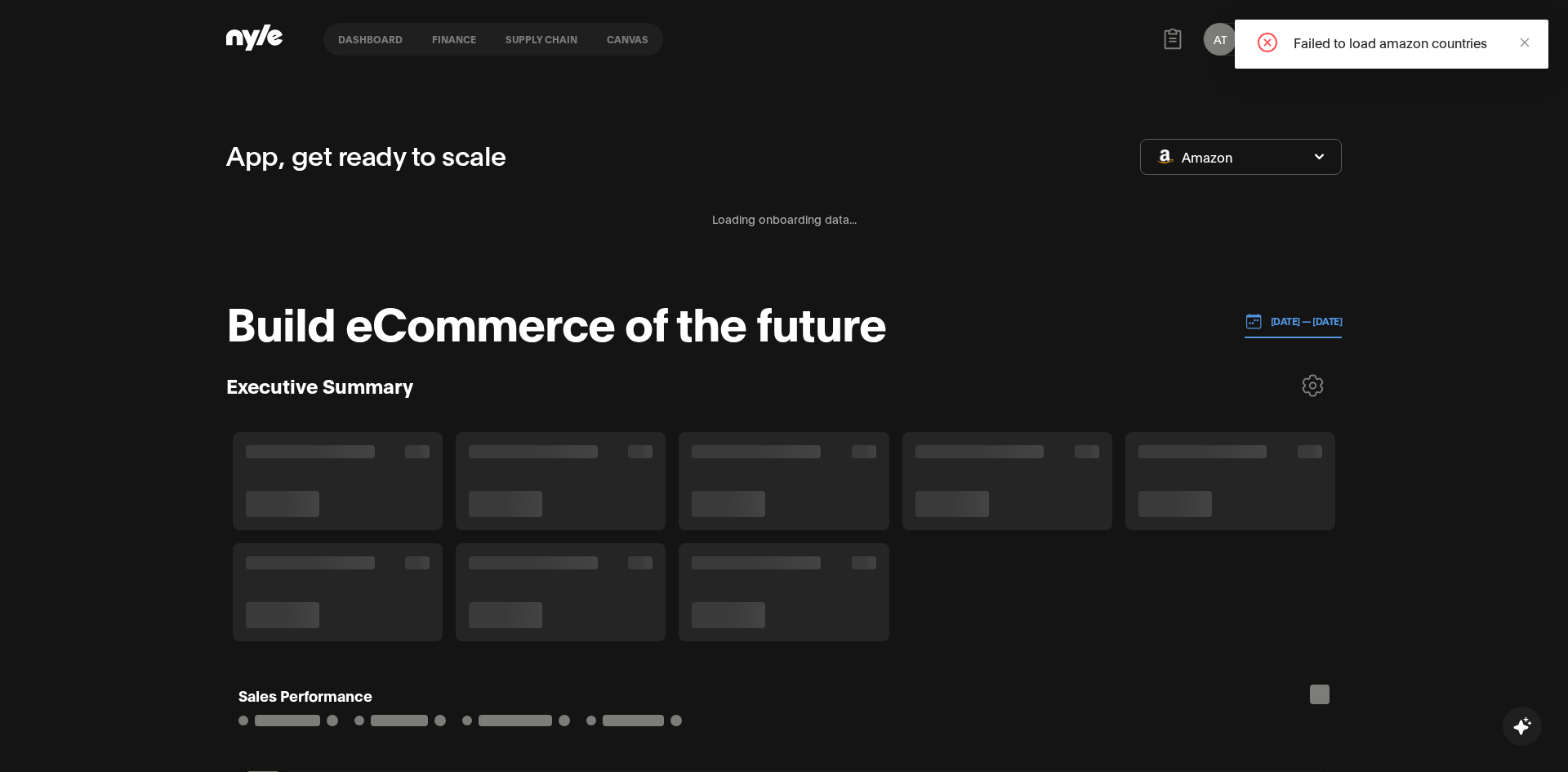
scroll to position [26, 0]
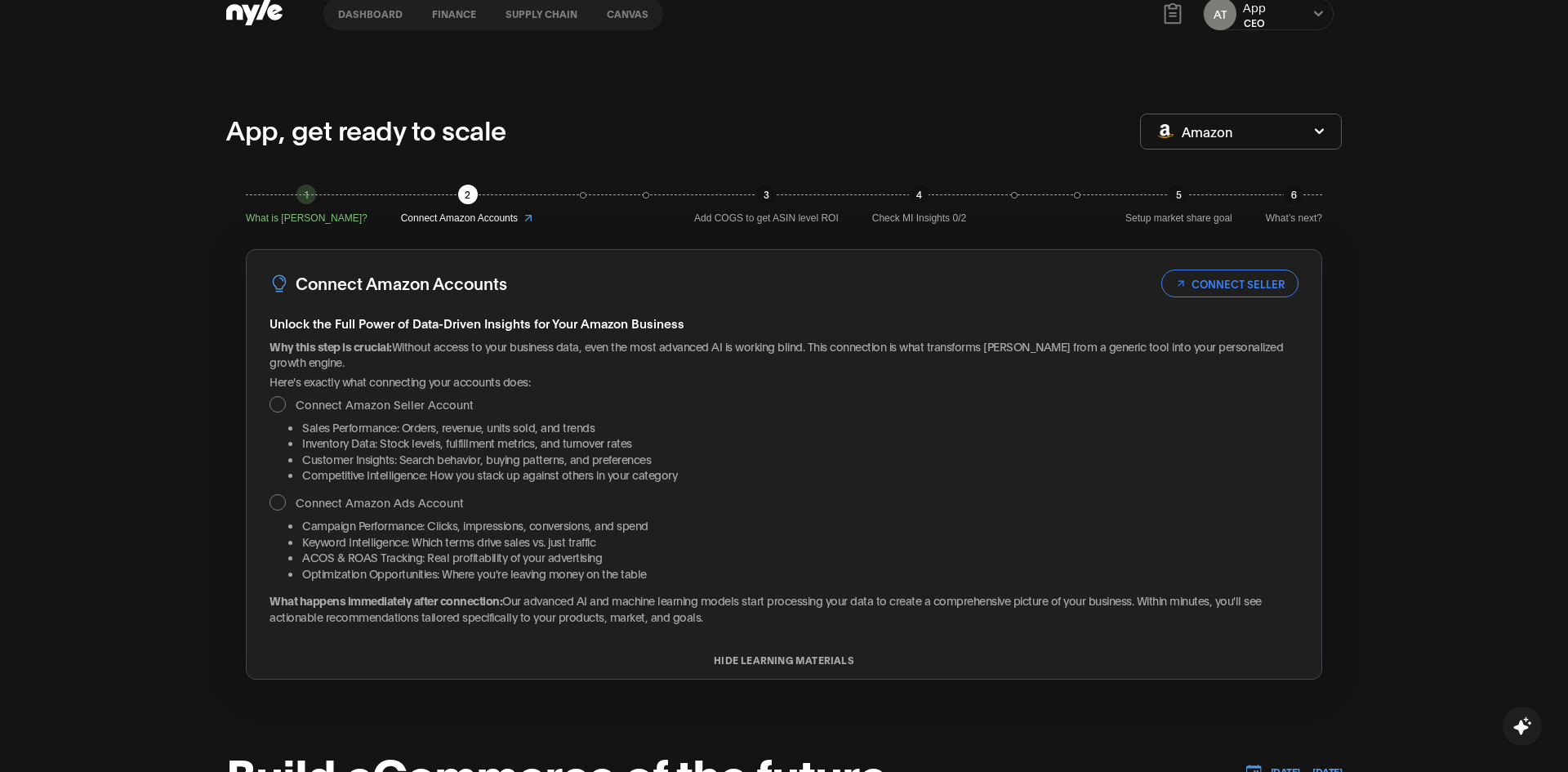
click at [1190, 289] on button "CONNECT SELLER" at bounding box center [1230, 283] width 137 height 28
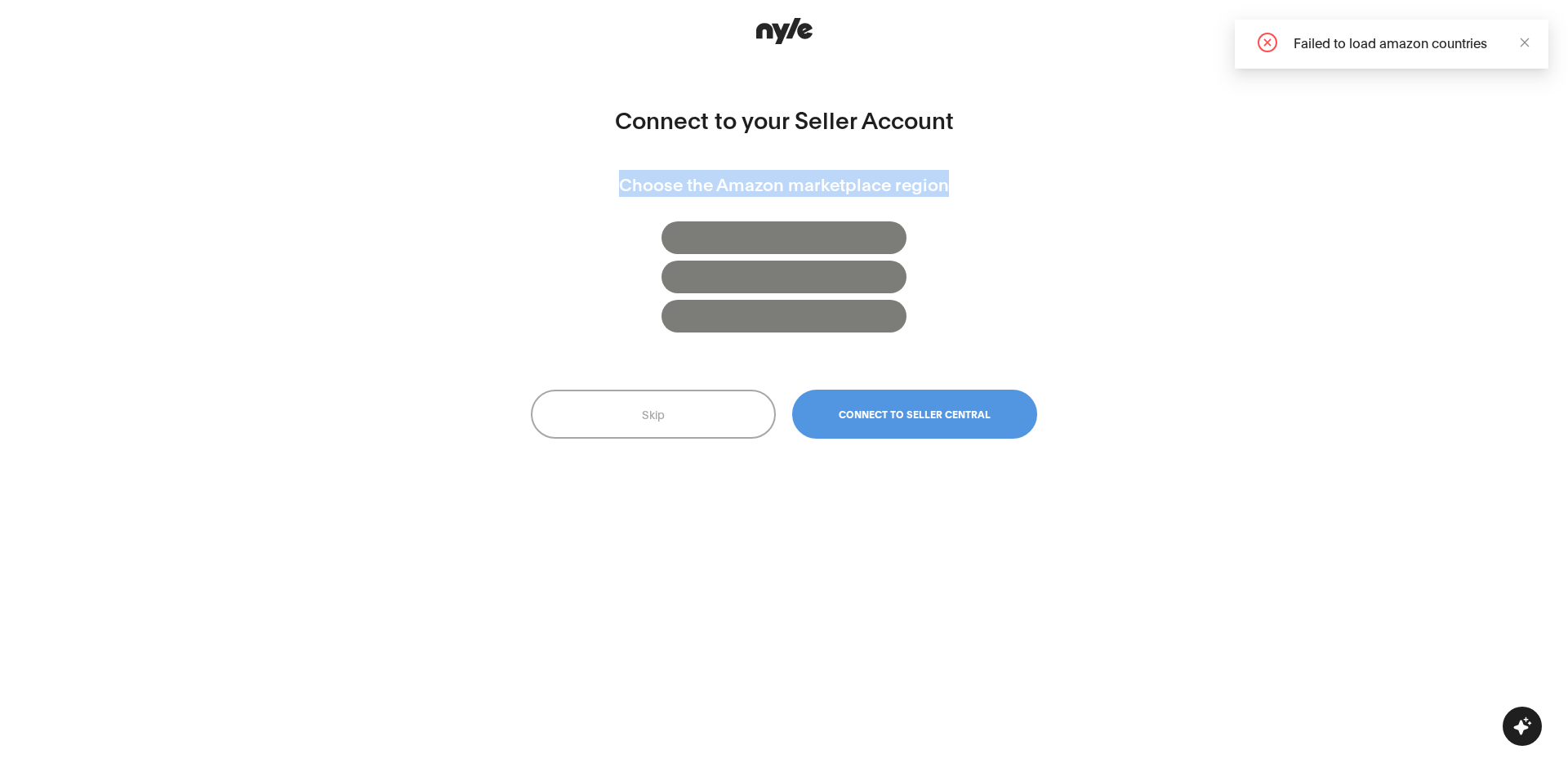
drag, startPoint x: 583, startPoint y: 177, endPoint x: 1041, endPoint y: 199, distance: 458.5
click at [1041, 199] on div "Connect to your Seller Account Choose the Amazon marketplace region Skip Connec…" at bounding box center [784, 386] width 530 height 736
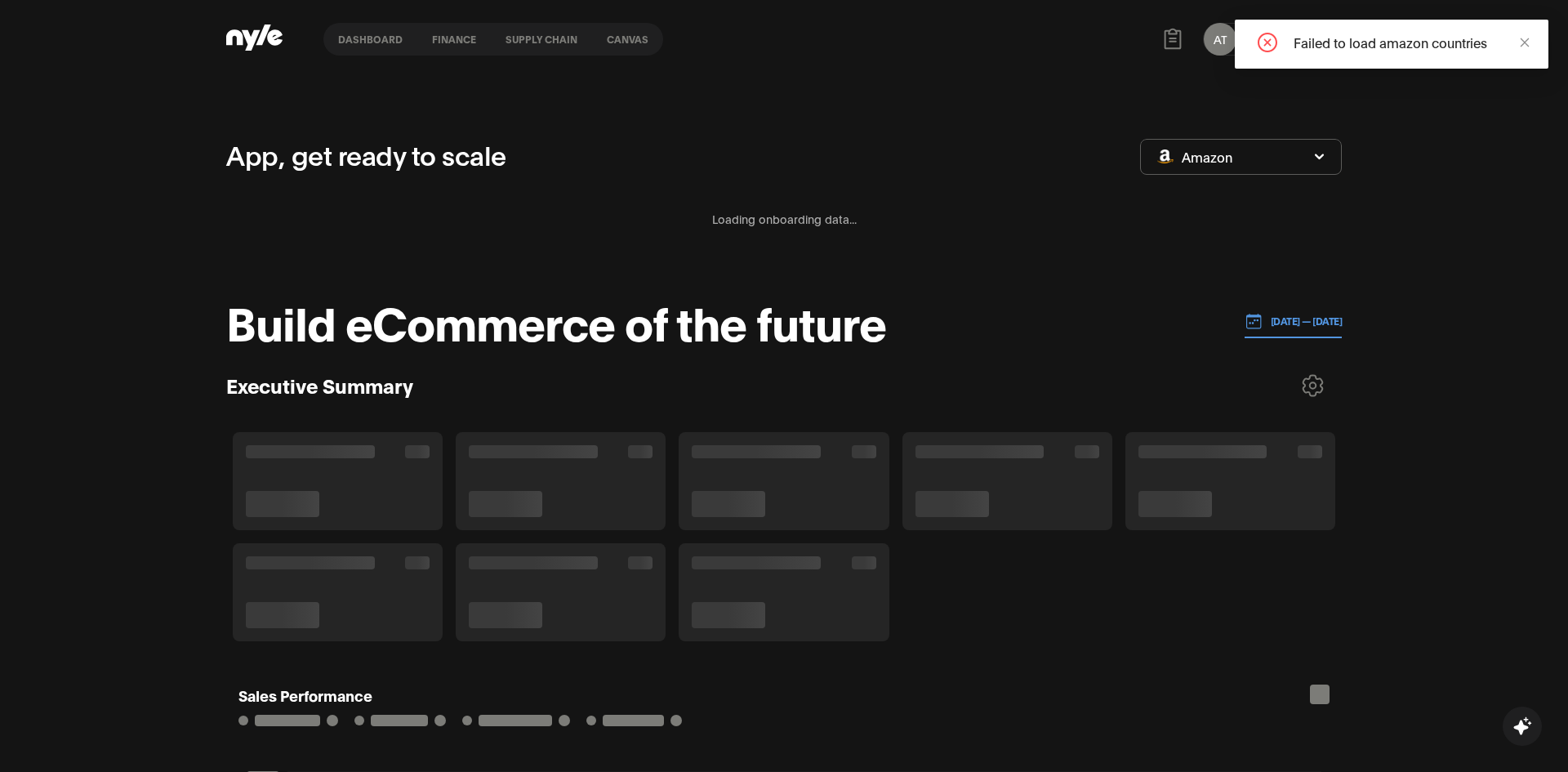
scroll to position [26, 0]
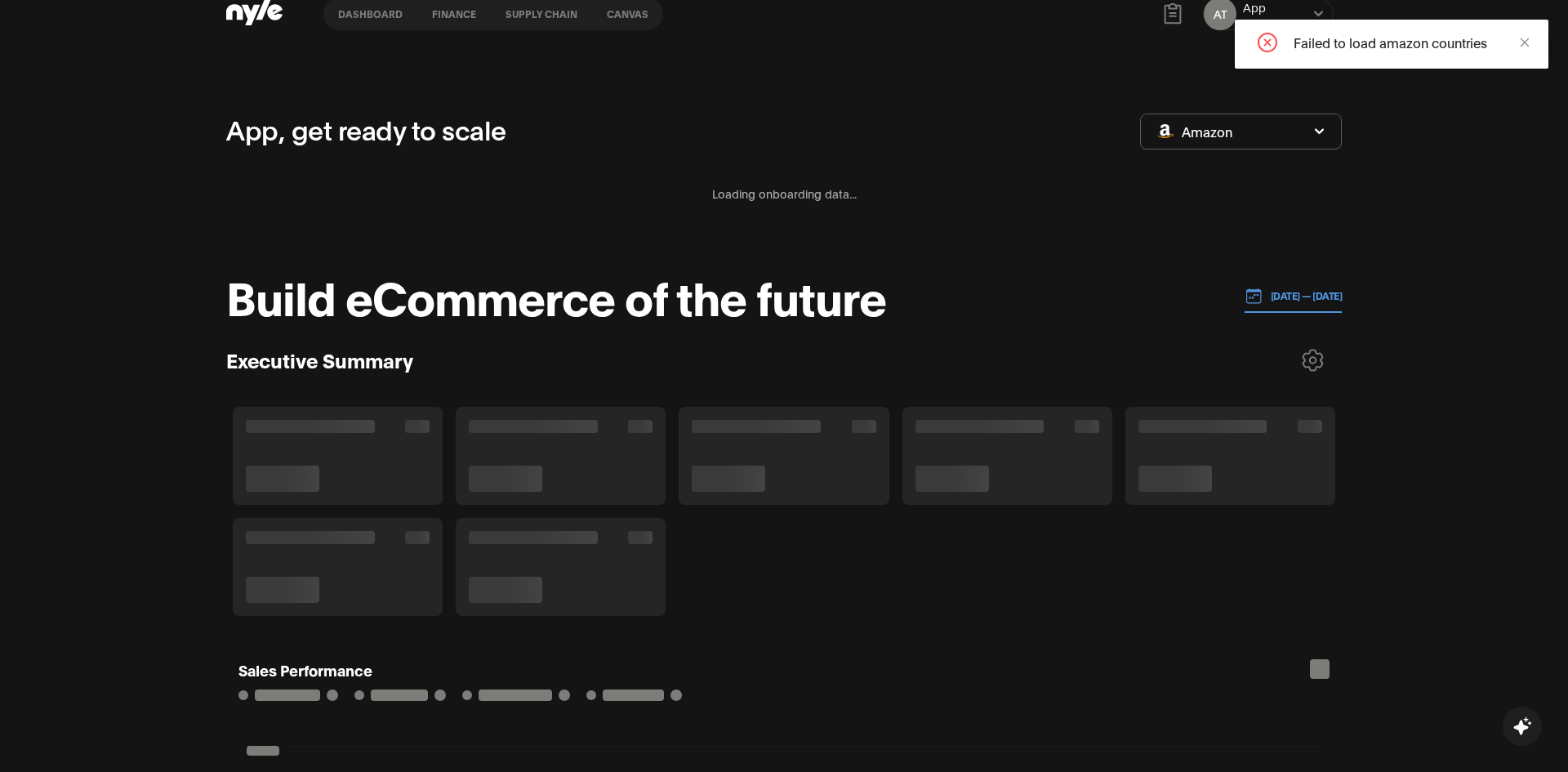
click at [1275, 133] on button "Amazon" at bounding box center [1241, 131] width 202 height 36
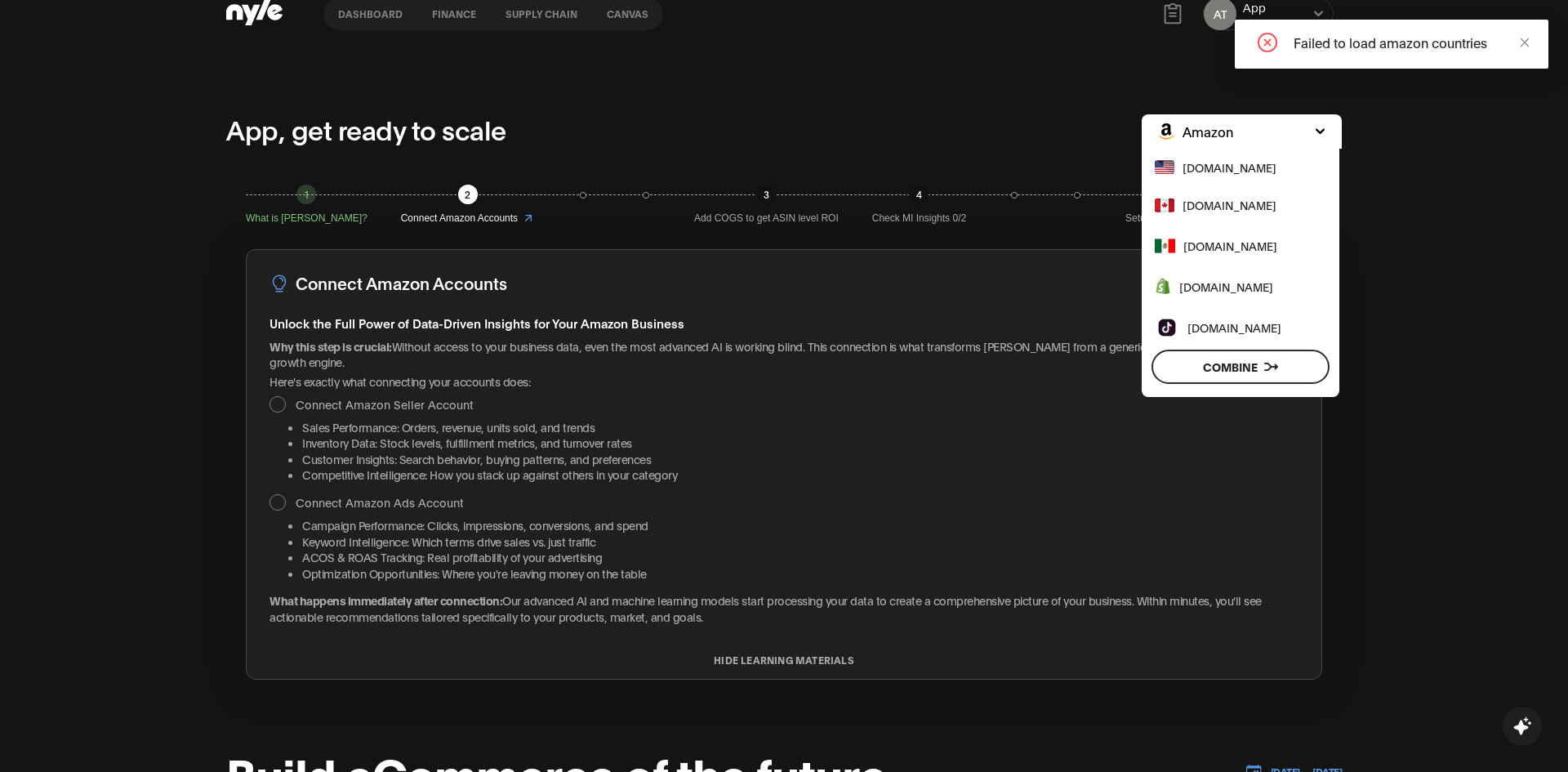
click at [1218, 283] on span "www.shopify.com" at bounding box center [1226, 287] width 94 height 18
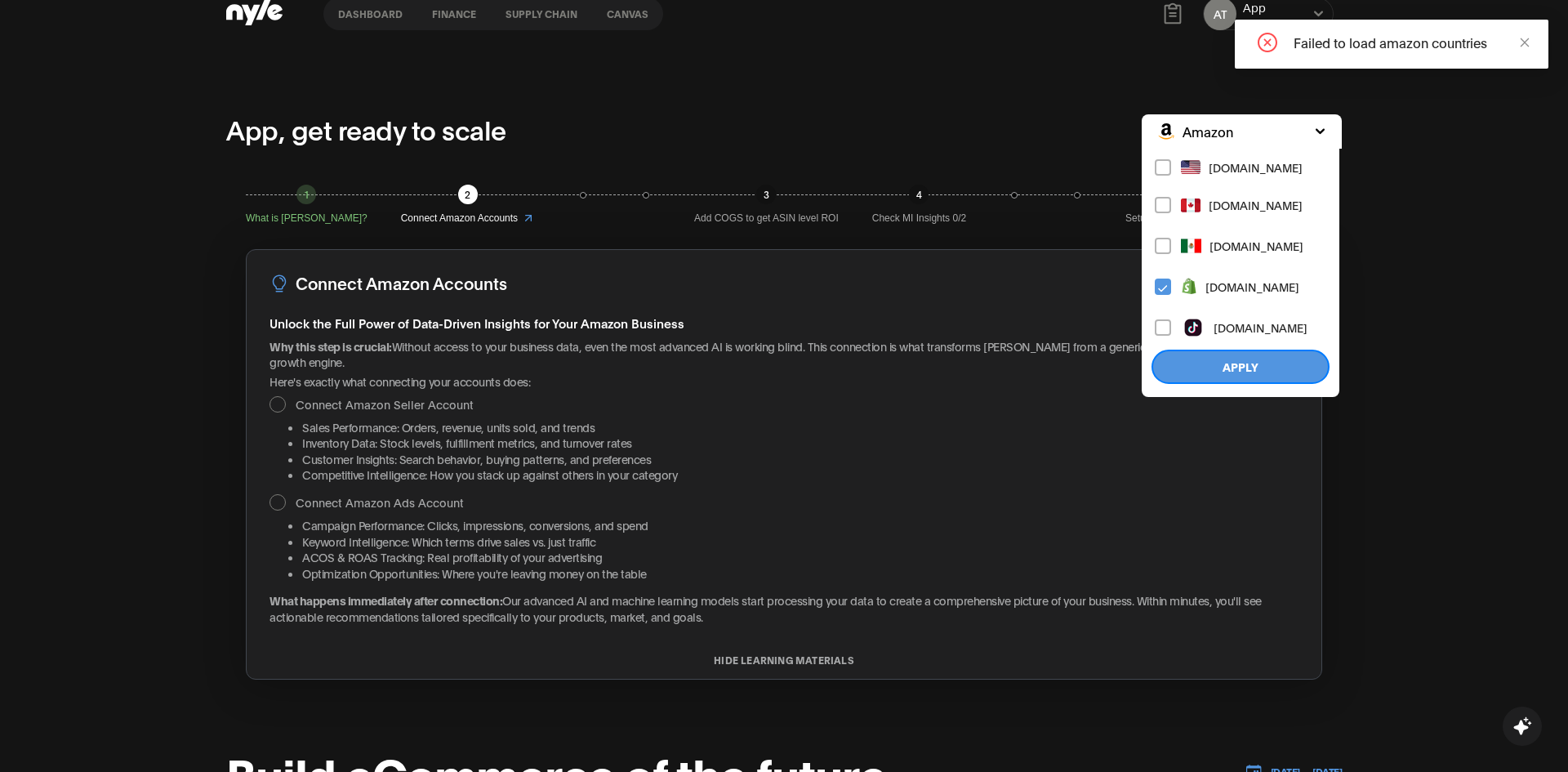
click at [1243, 361] on button "Apply" at bounding box center [1241, 366] width 178 height 34
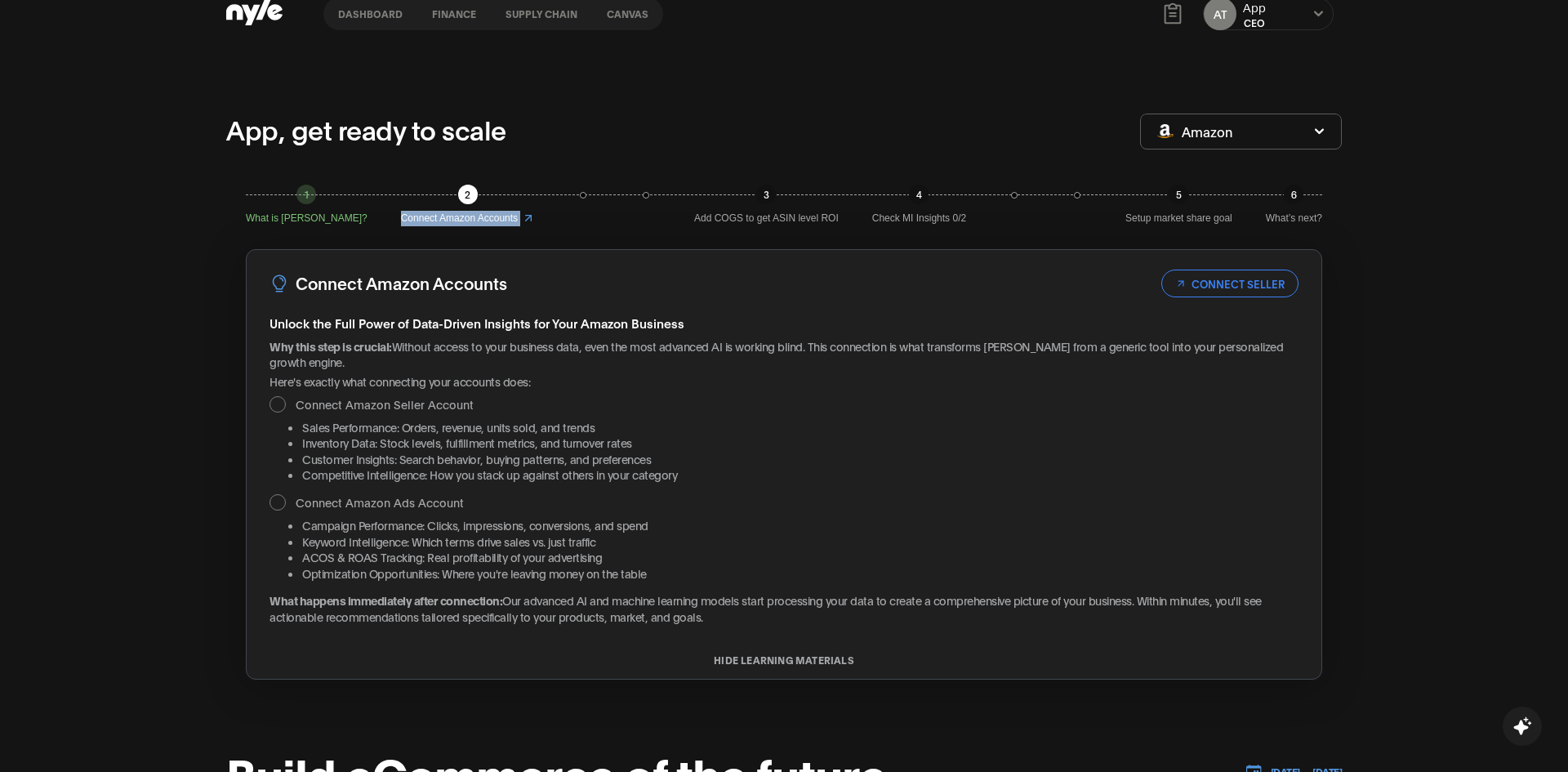
drag, startPoint x: 403, startPoint y: 221, endPoint x: 496, endPoint y: 216, distance: 93.1
click at [496, 216] on div "1 What is Nyle? 2 Connect Amazon Accounts 3 Add COGS to get ASIN level ROI 4 Ch…" at bounding box center [784, 204] width 1077 height 41
drag, startPoint x: 440, startPoint y: 124, endPoint x: 102, endPoint y: 132, distance: 338.1
click at [238, 124] on p "App, get ready to scale" at bounding box center [367, 128] width 280 height 39
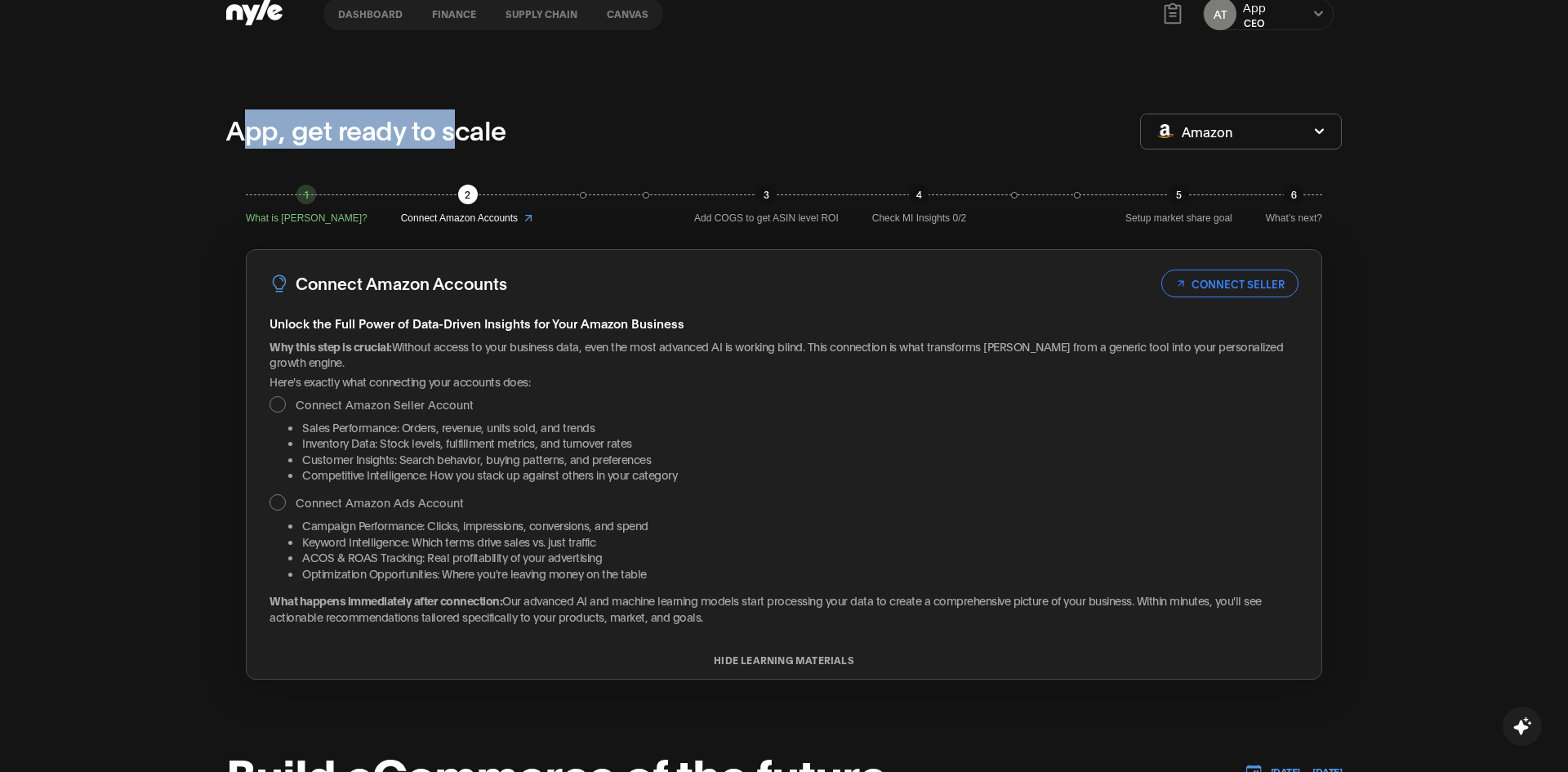
click at [372, 14] on button "Dashboard" at bounding box center [370, 14] width 94 height 11
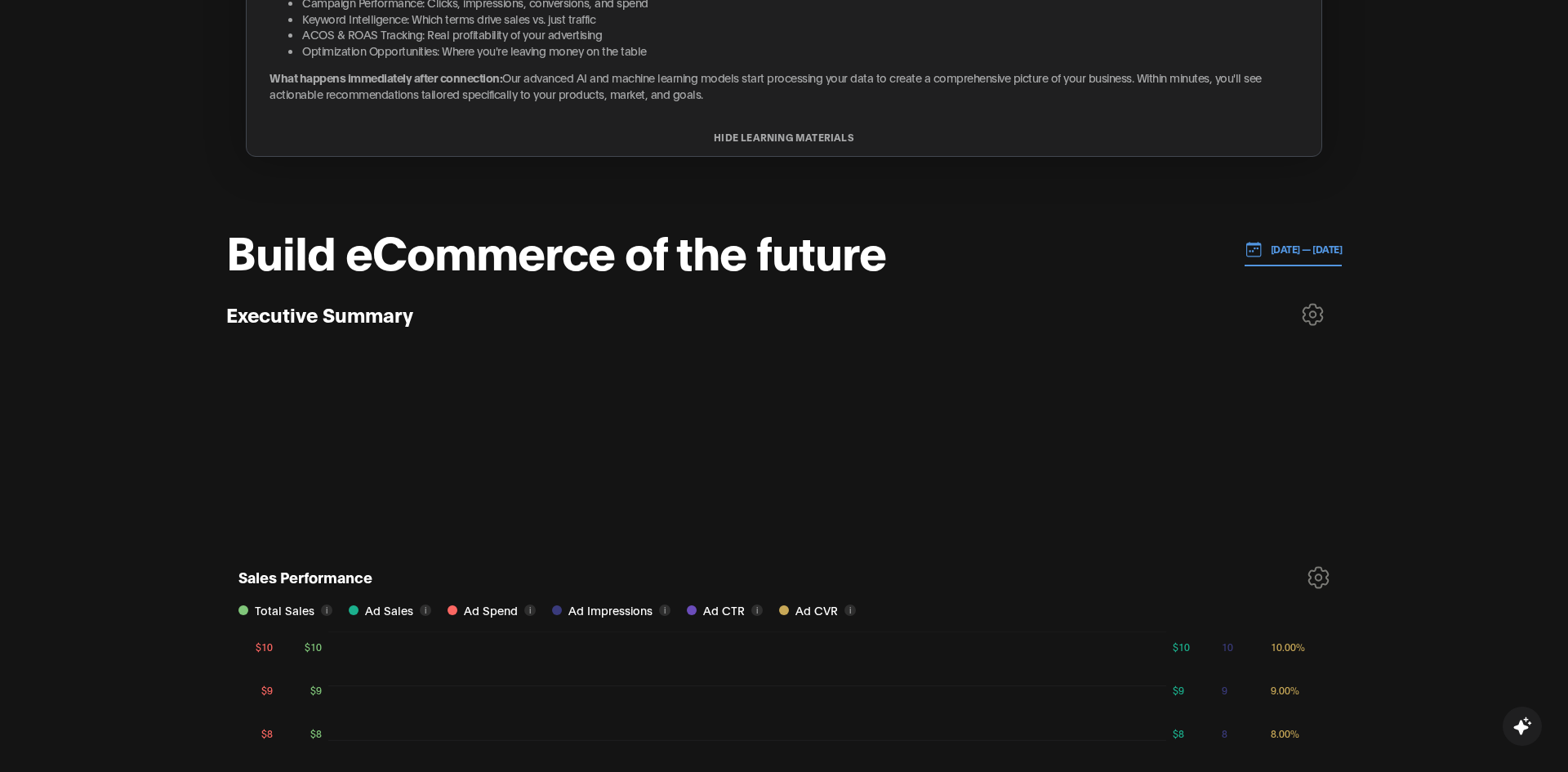
scroll to position [417, 0]
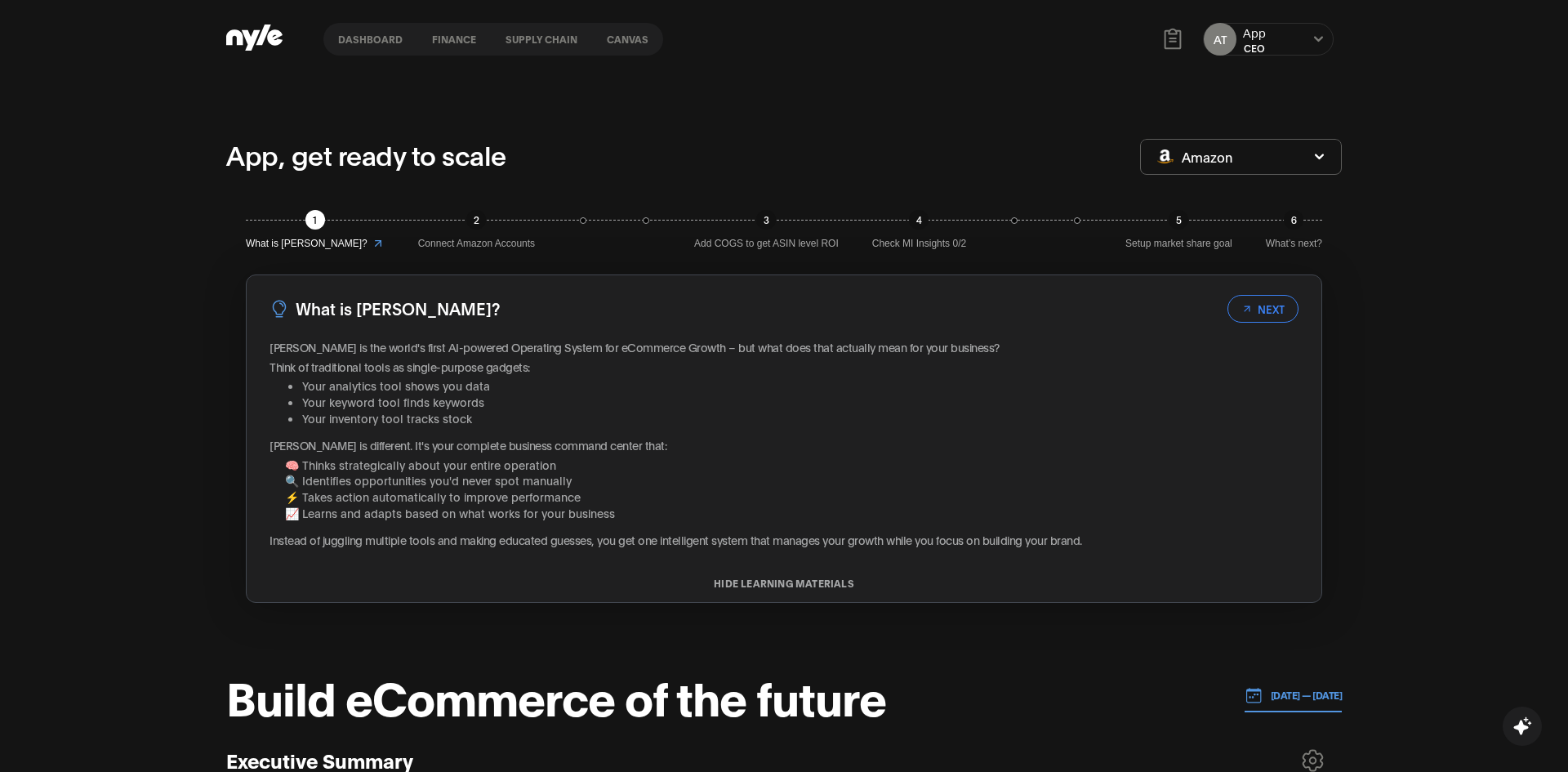
click at [1264, 35] on div "App" at bounding box center [1255, 33] width 23 height 17
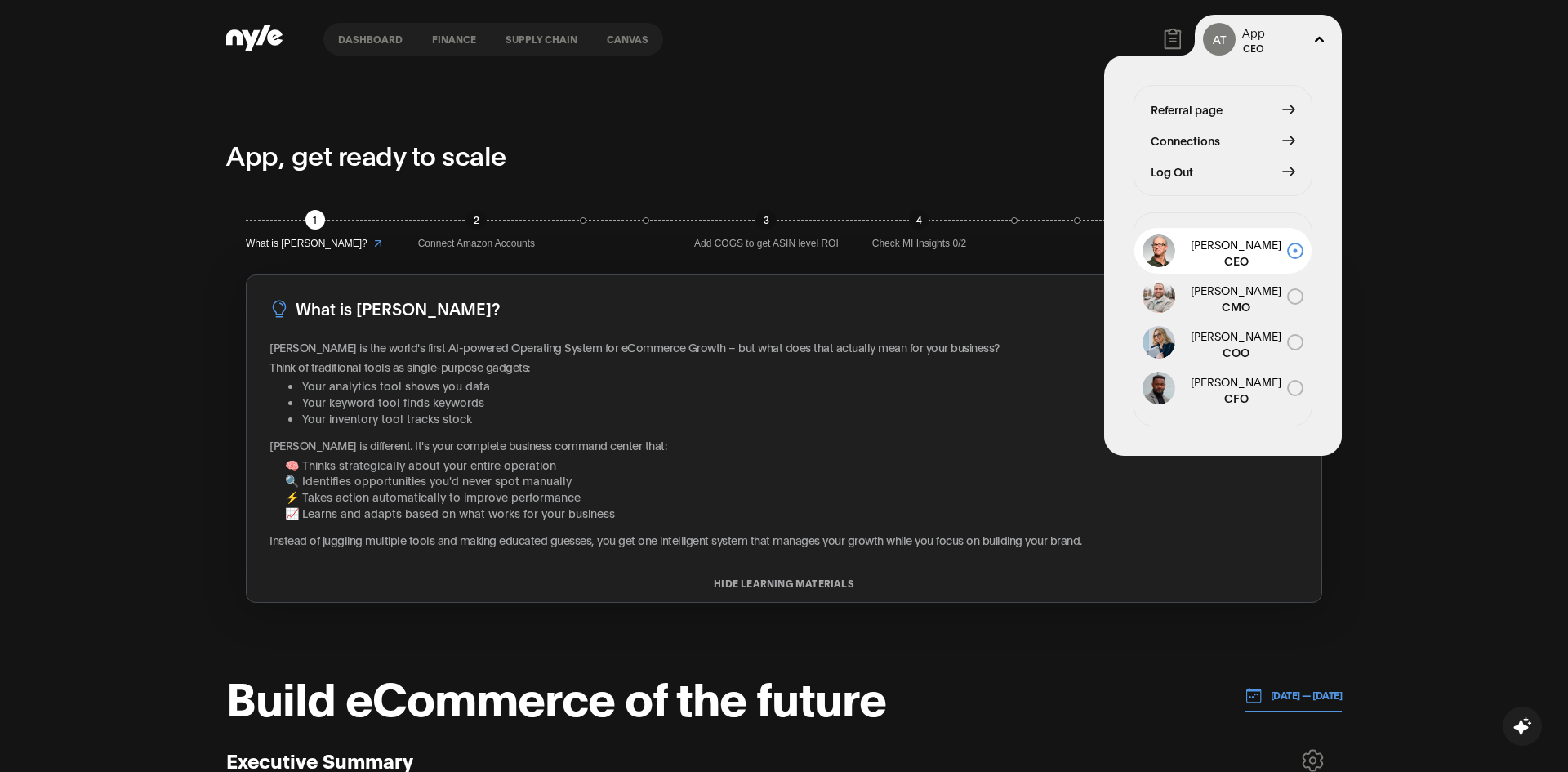
click at [1187, 167] on span "Log Out" at bounding box center [1172, 171] width 42 height 18
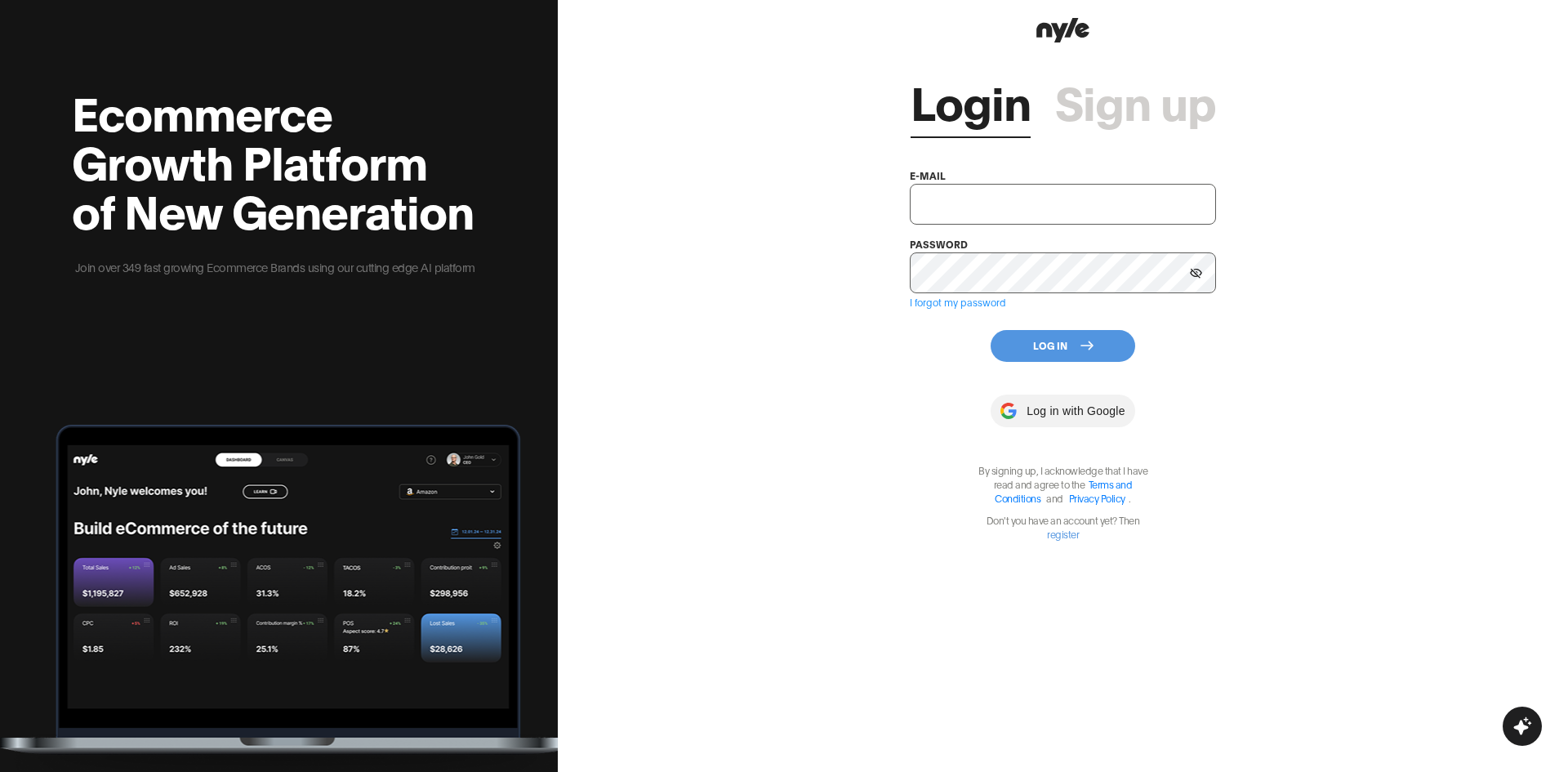
click at [1047, 203] on input "text" at bounding box center [1063, 204] width 306 height 41
paste input "shopifytest@test.com"
type input "shopifytest@test.com"
drag, startPoint x: 1091, startPoint y: 216, endPoint x: 912, endPoint y: 210, distance: 179.1
click at [912, 210] on input "shopifytest@test.com" at bounding box center [1063, 204] width 306 height 41
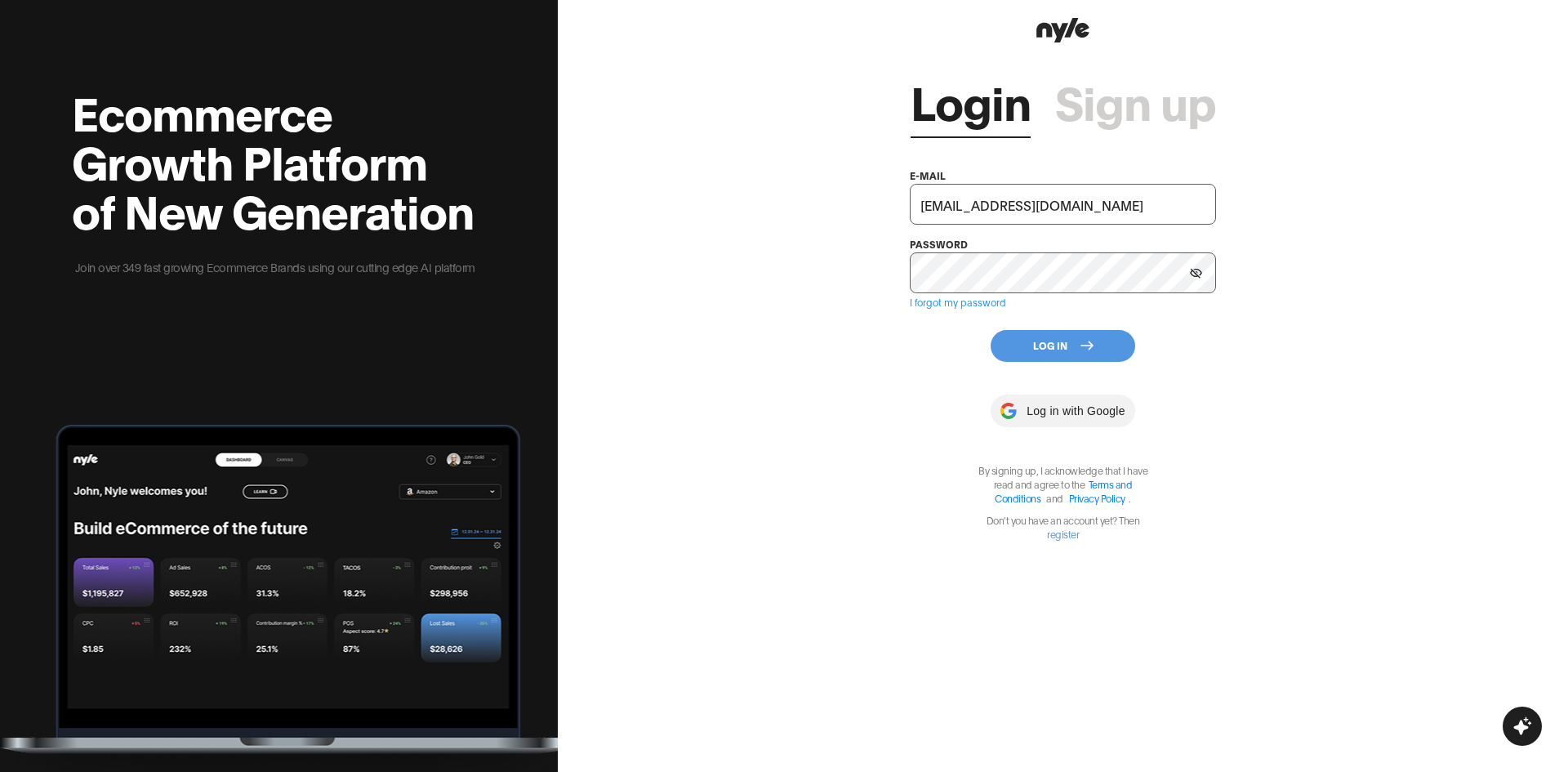
click at [1199, 276] on icon at bounding box center [1196, 273] width 12 height 11
click at [1051, 342] on button "Log In" at bounding box center [1063, 346] width 145 height 32
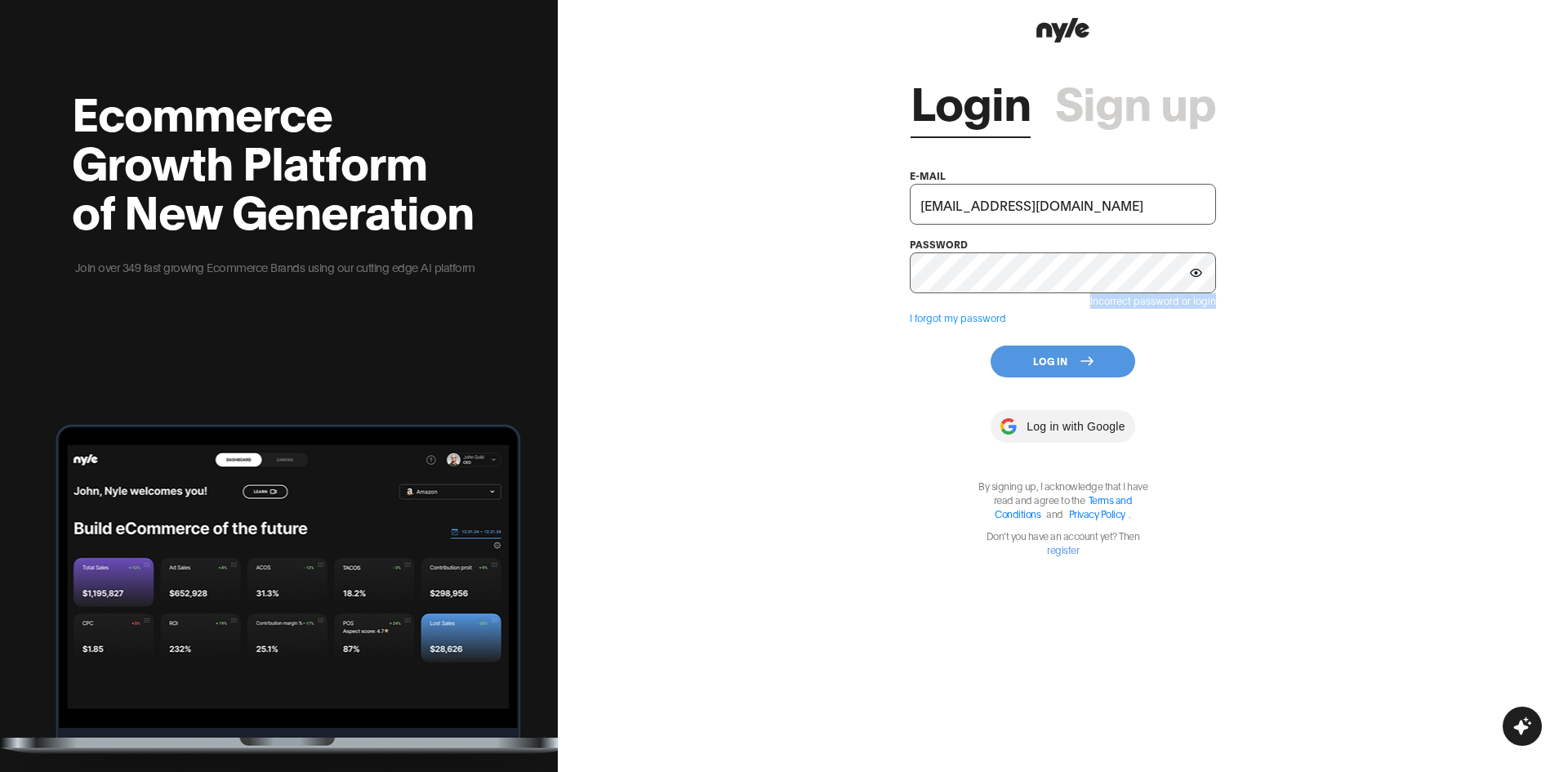
drag, startPoint x: 1071, startPoint y: 304, endPoint x: 1189, endPoint y: 268, distance: 123.4
click at [1257, 305] on div "Login Sign up e-mail shopifytest@test.com password Incorrect password or login …" at bounding box center [1063, 386] width 1011 height 772
click at [1088, 190] on input "shopifytest@test.com" at bounding box center [1063, 204] width 306 height 41
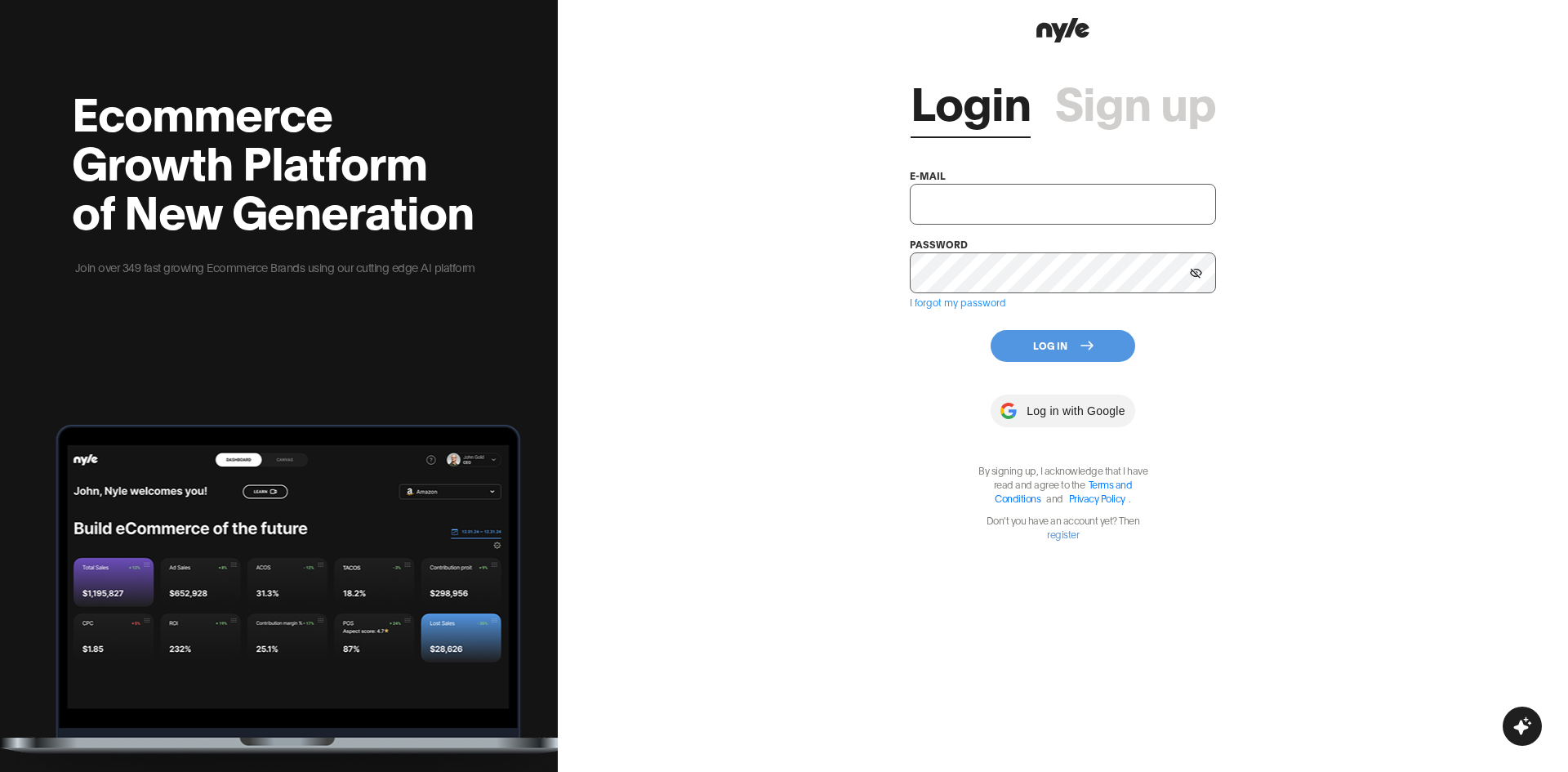
click at [1035, 206] on input "text" at bounding box center [1063, 204] width 306 height 41
paste input "[EMAIL_ADDRESS][DOMAIN_NAME]"
type input "[EMAIL_ADDRESS][DOMAIN_NAME]"
paste input "[EMAIL_ADDRESS][DOMAIN_NAME]"
type input "[EMAIL_ADDRESS][DOMAIN_NAME]"
